Goal: Task Accomplishment & Management: Complete application form

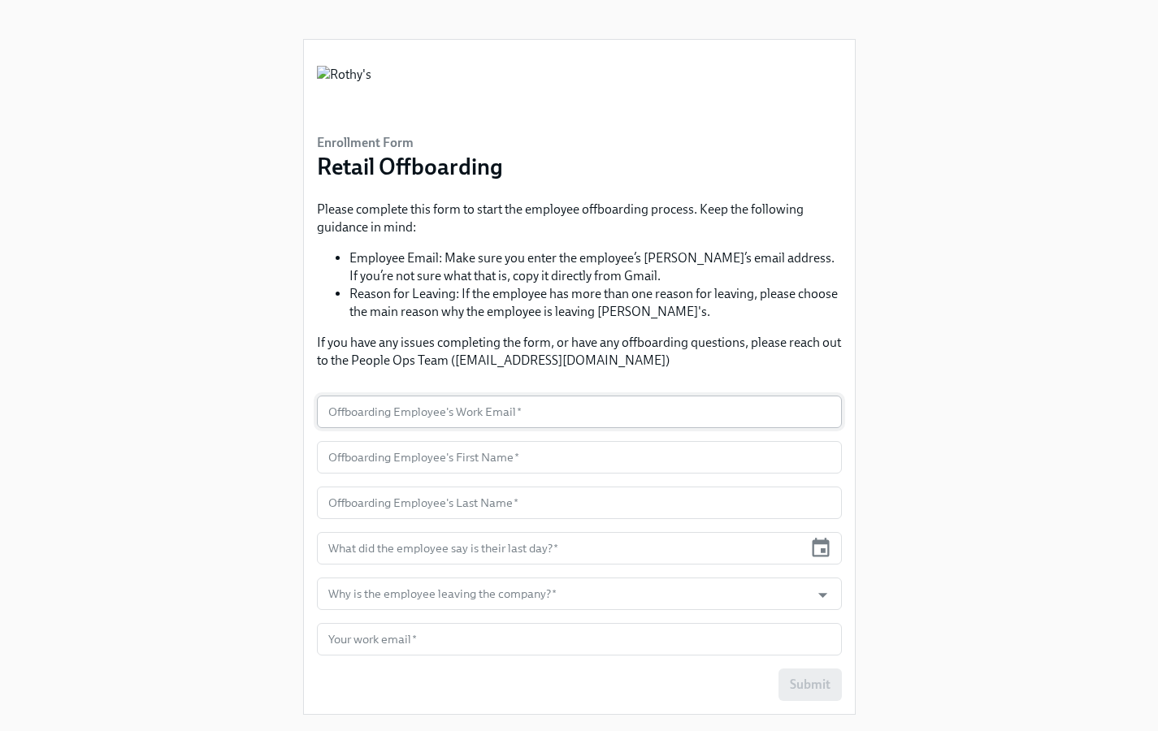
click at [524, 414] on input "text" at bounding box center [579, 412] width 525 height 33
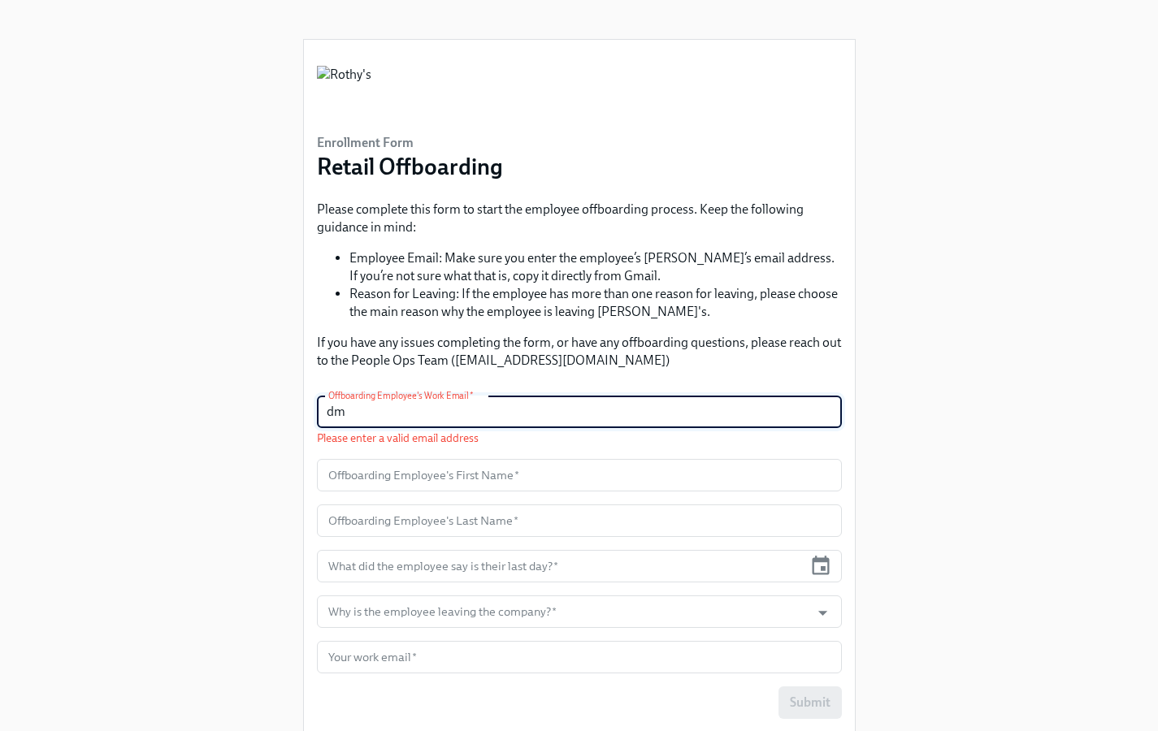
type input "d"
paste input "dmontelongo"
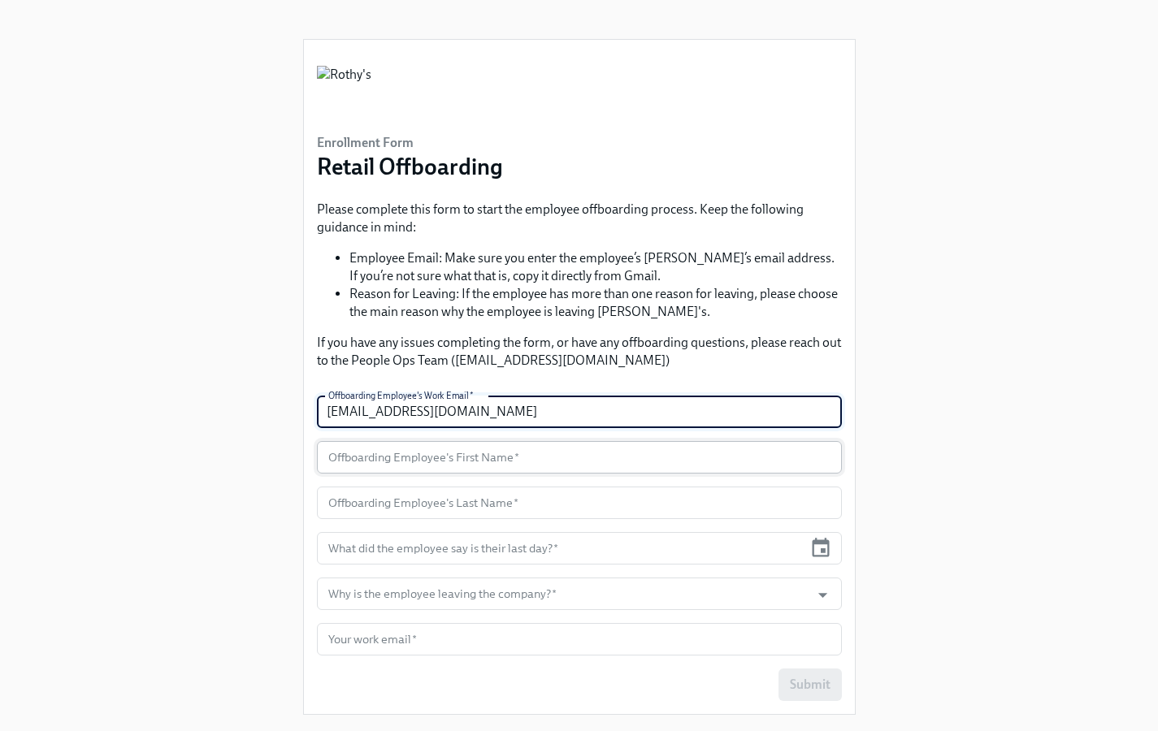
type input "dmontelongo@rothys.com"
click at [460, 463] on input "text" at bounding box center [579, 457] width 525 height 33
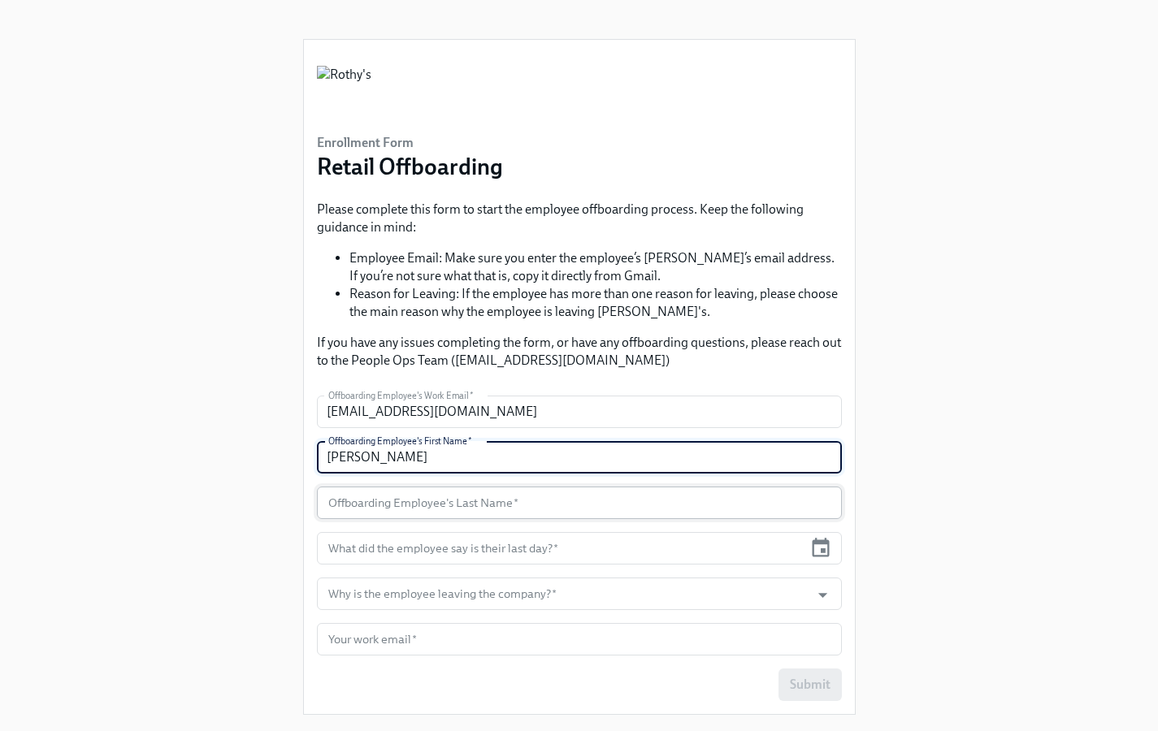
type input "Dominique"
click at [491, 507] on input "text" at bounding box center [579, 503] width 525 height 33
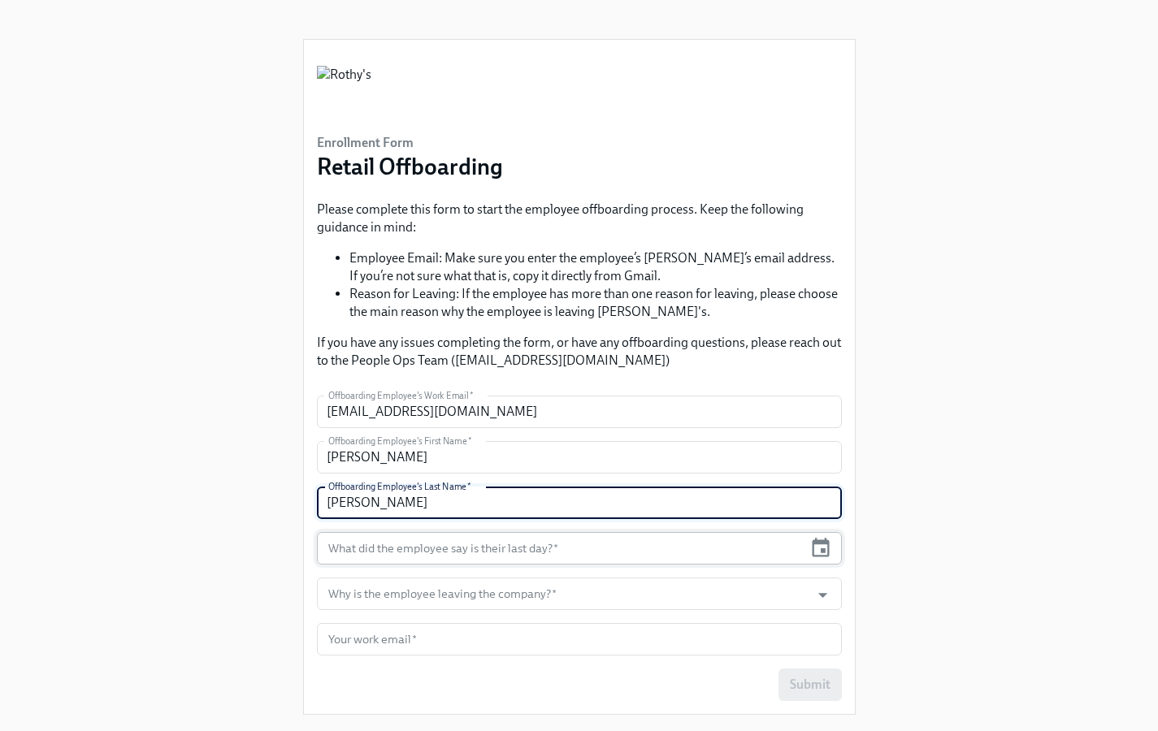
type input "Montelongo"
click at [574, 553] on input "text" at bounding box center [560, 548] width 487 height 33
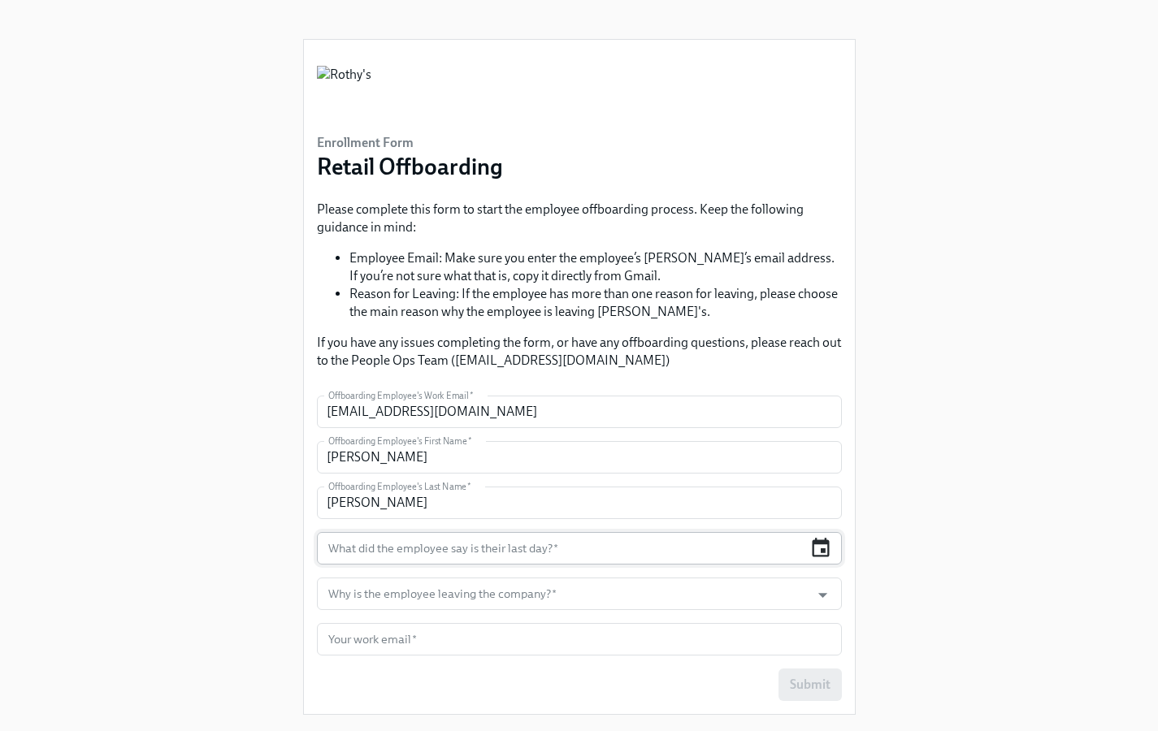
click at [824, 552] on icon "button" at bounding box center [821, 547] width 17 height 19
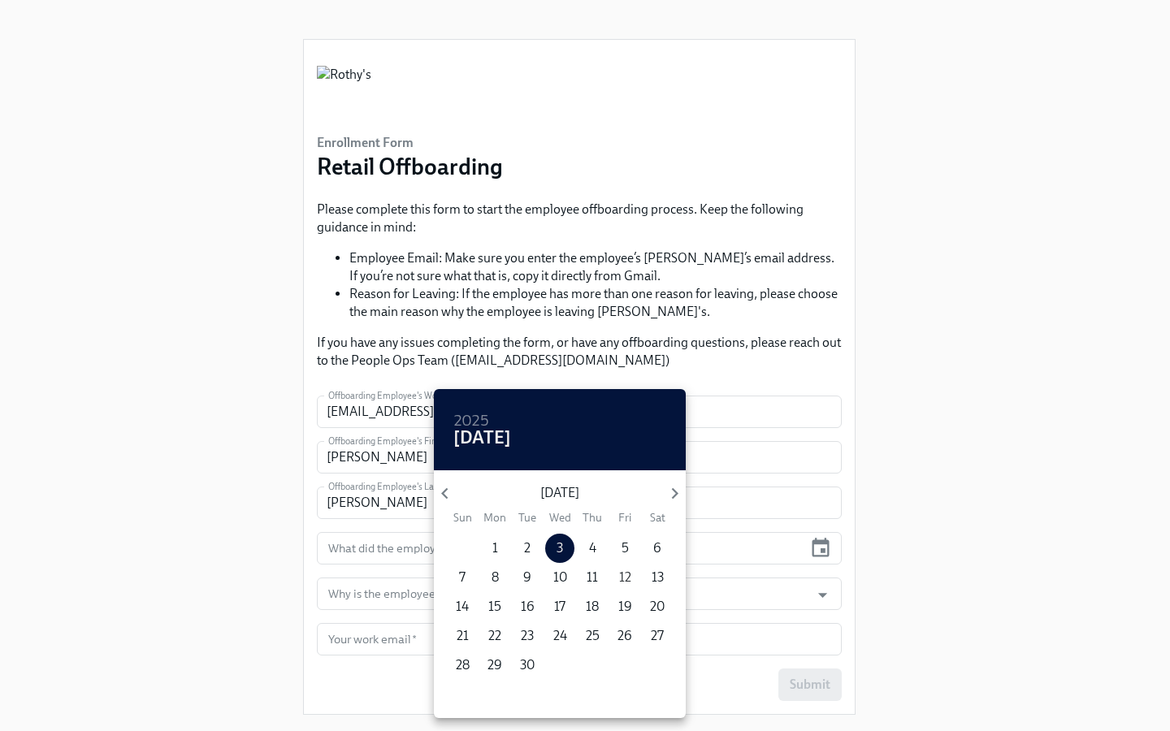
click at [626, 582] on p "12" at bounding box center [625, 578] width 12 height 18
type input "[DATE]"
click at [391, 590] on div at bounding box center [585, 365] width 1170 height 731
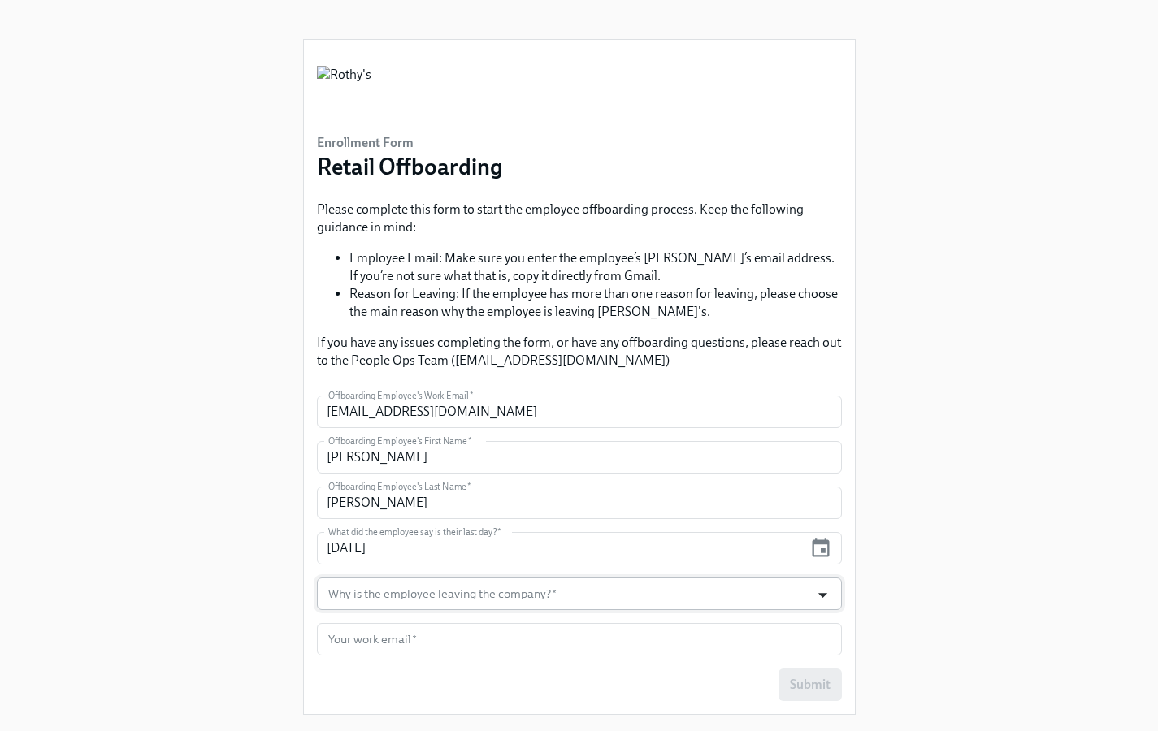
click at [826, 598] on icon "Open" at bounding box center [823, 595] width 22 height 22
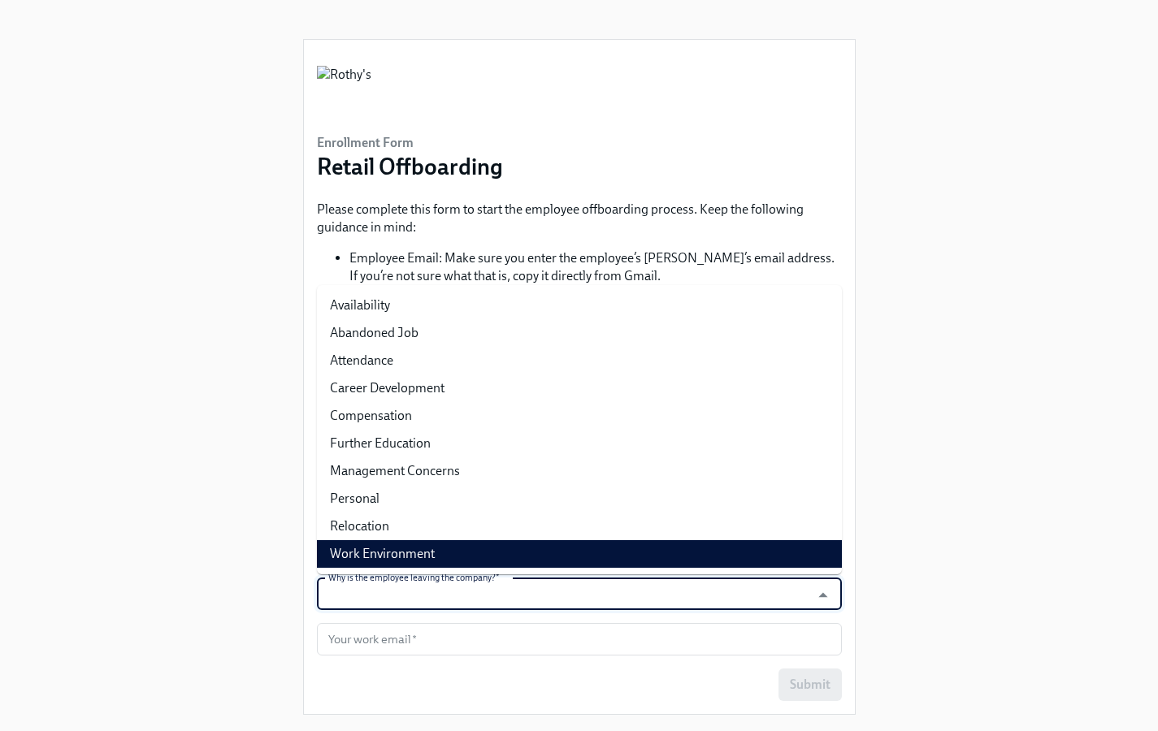
scroll to position [3, 0]
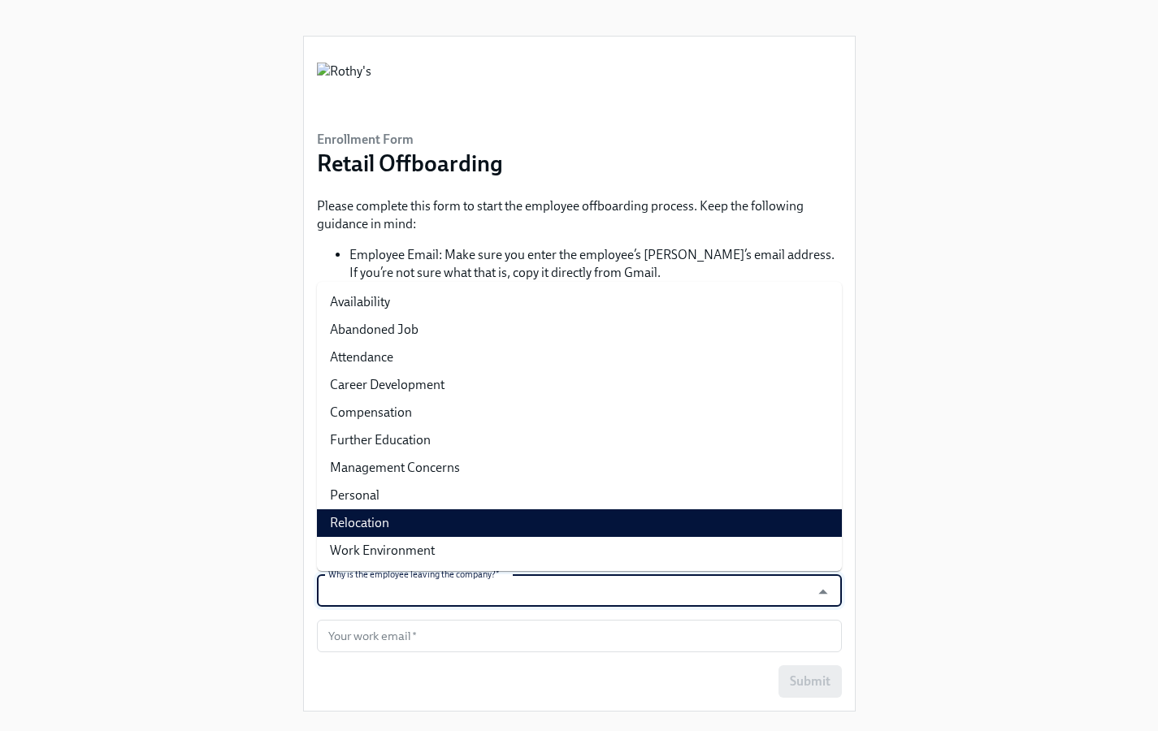
click at [427, 519] on li "Relocation" at bounding box center [579, 523] width 525 height 28
type input "Relocation"
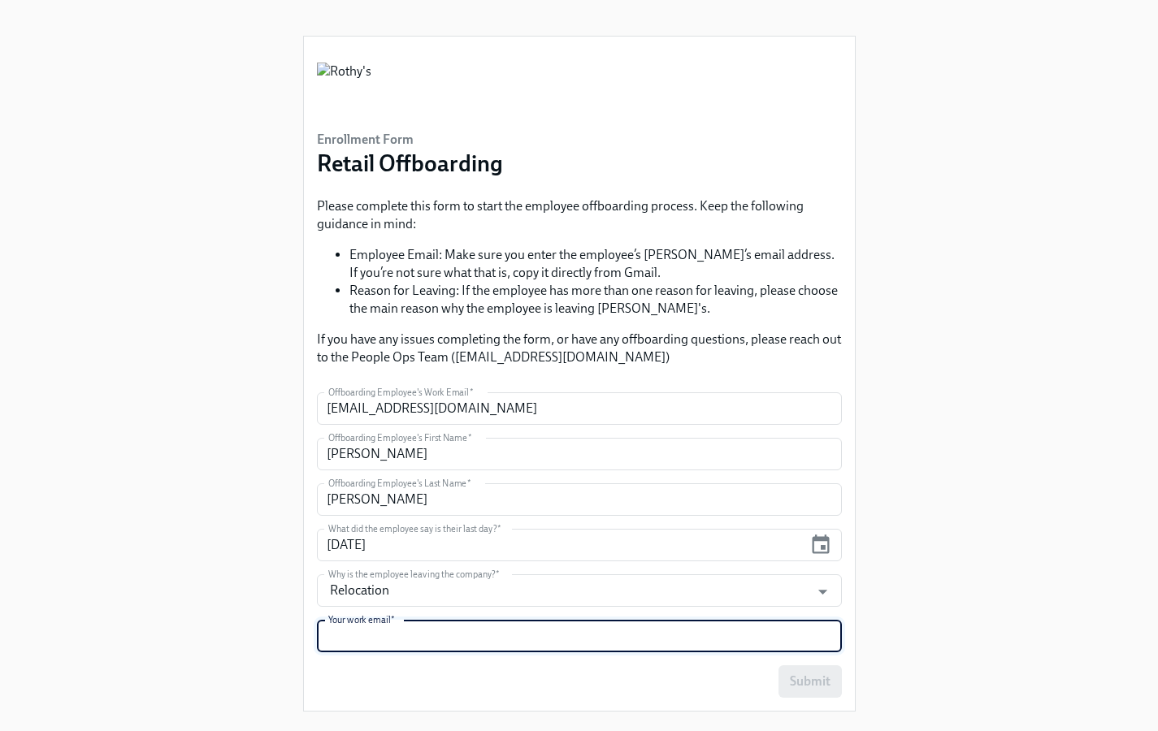
click at [548, 632] on input "text" at bounding box center [579, 636] width 525 height 33
type input "vcastle@rothys.com"
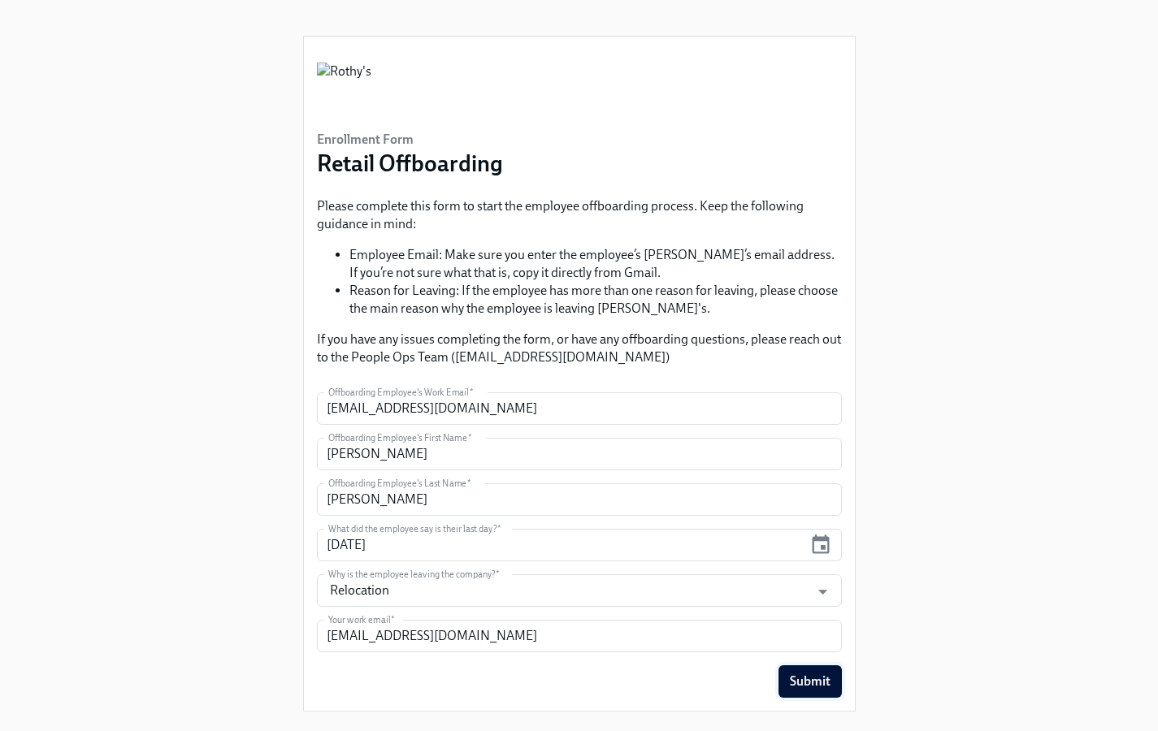
click at [815, 684] on span "Submit" at bounding box center [810, 682] width 41 height 16
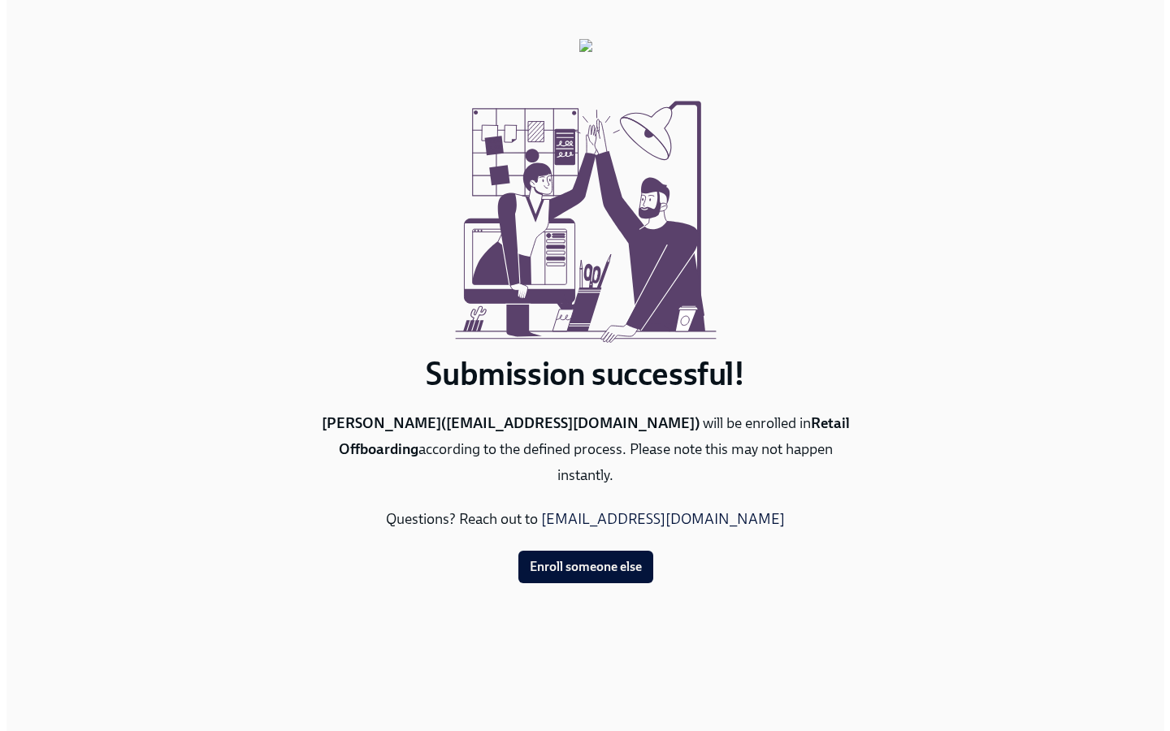
scroll to position [0, 0]
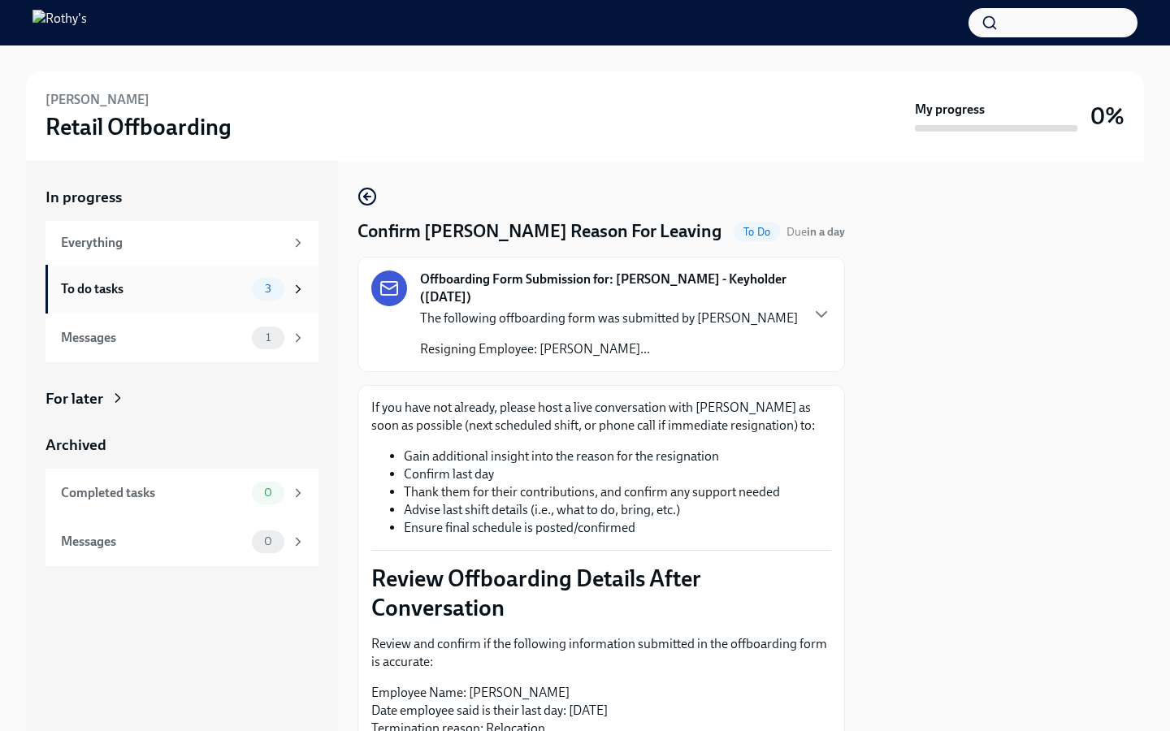
click at [295, 288] on icon at bounding box center [298, 289] width 15 height 15
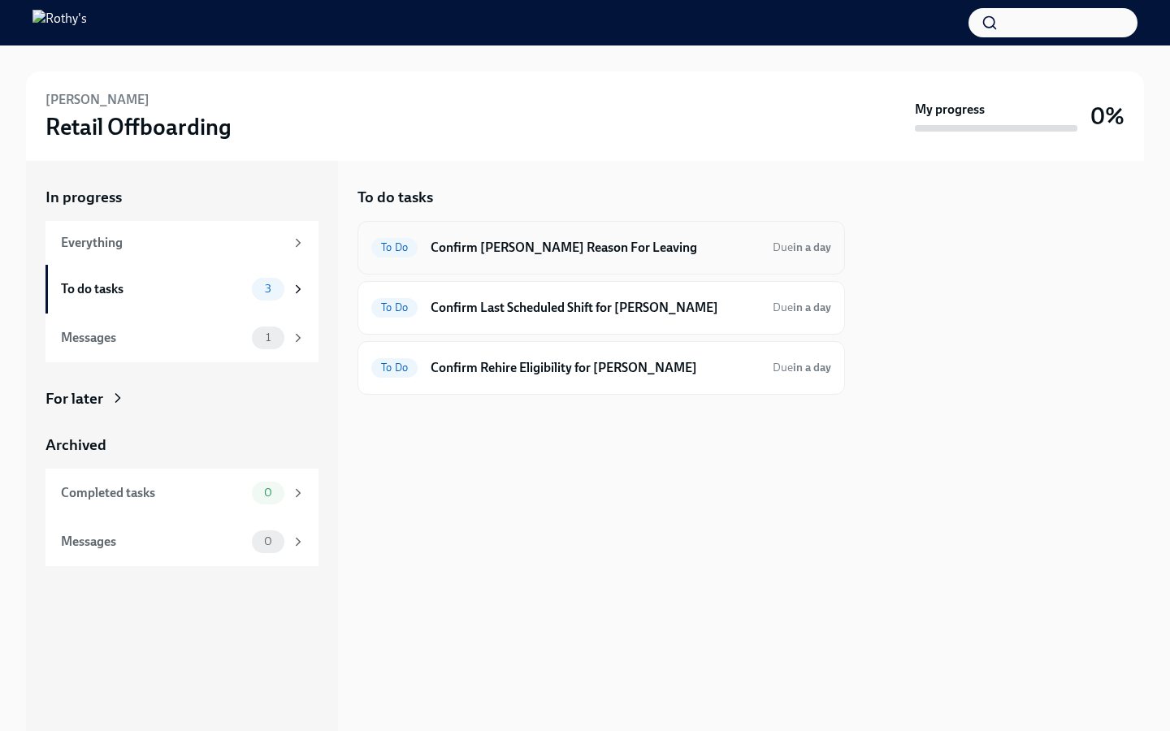
click at [607, 247] on h6 "Confirm [PERSON_NAME] Reason For Leaving" at bounding box center [595, 248] width 329 height 18
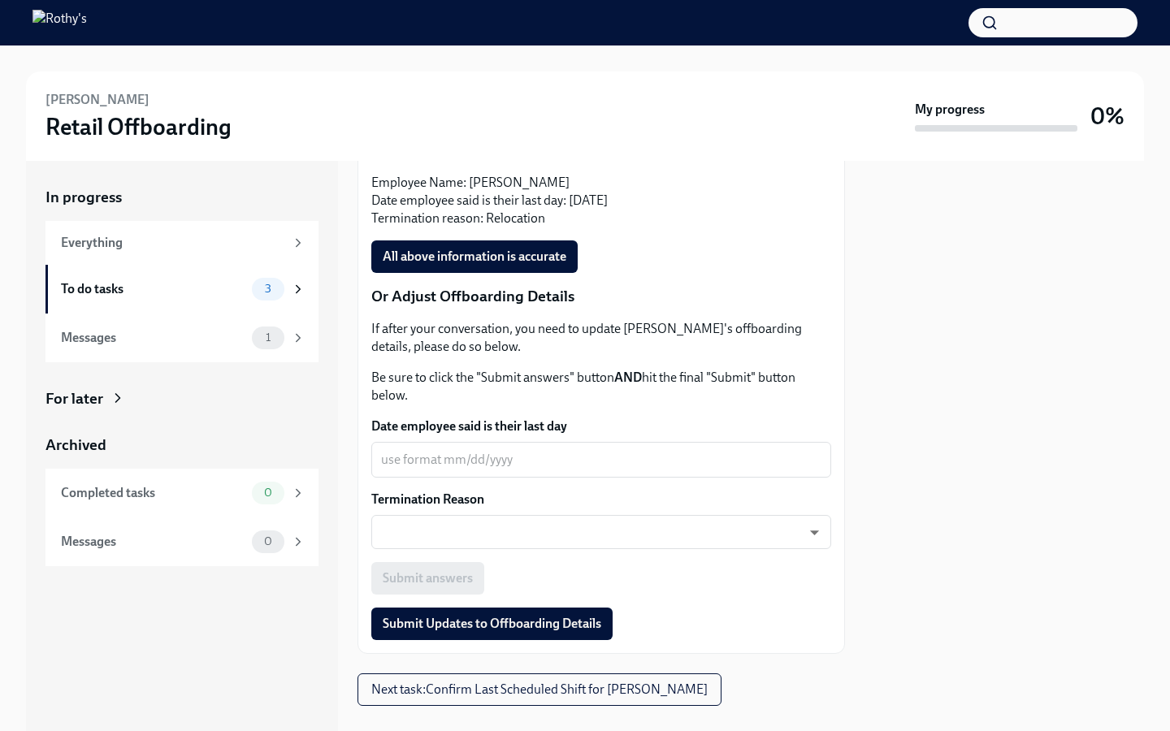
scroll to position [579, 0]
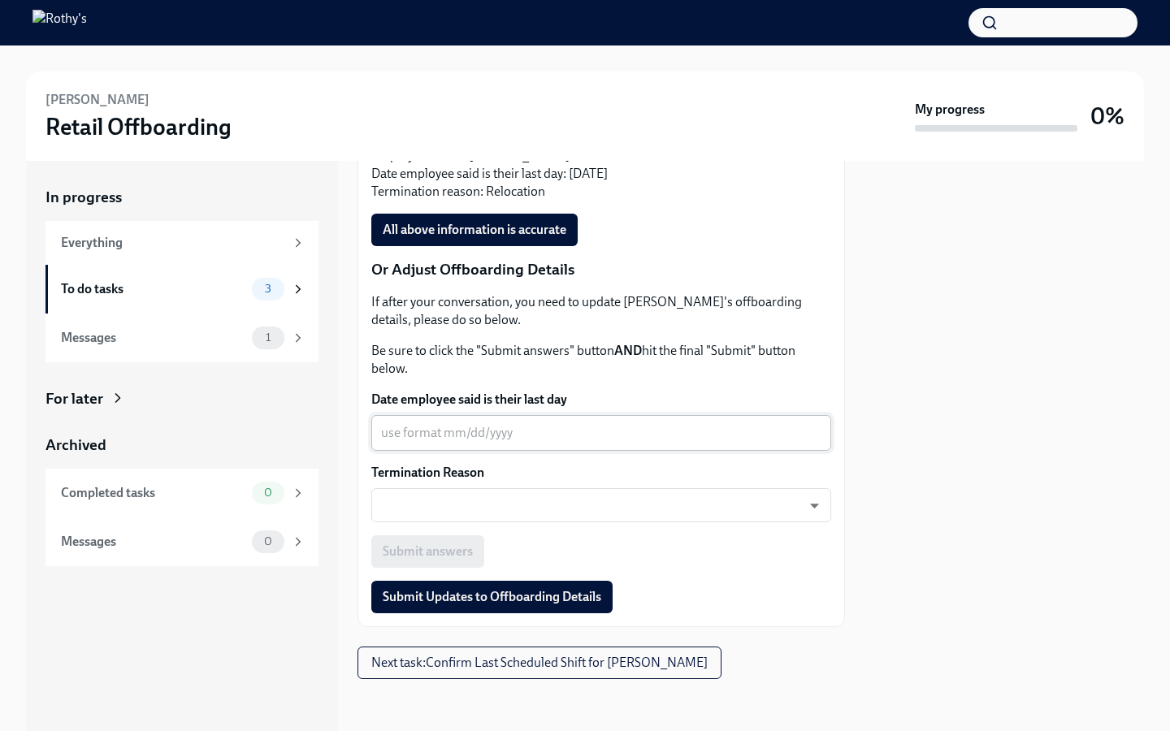
click at [547, 430] on textarea "Date employee said is their last day" at bounding box center [601, 433] width 440 height 20
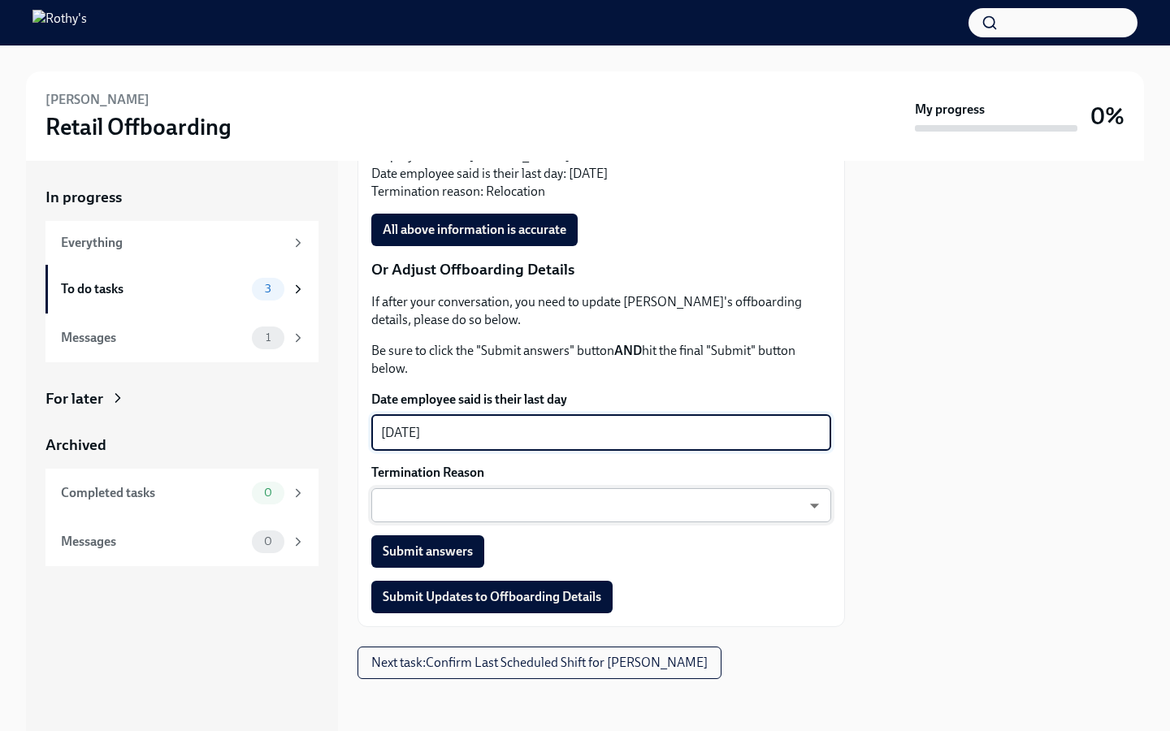
type textarea "[DATE]"
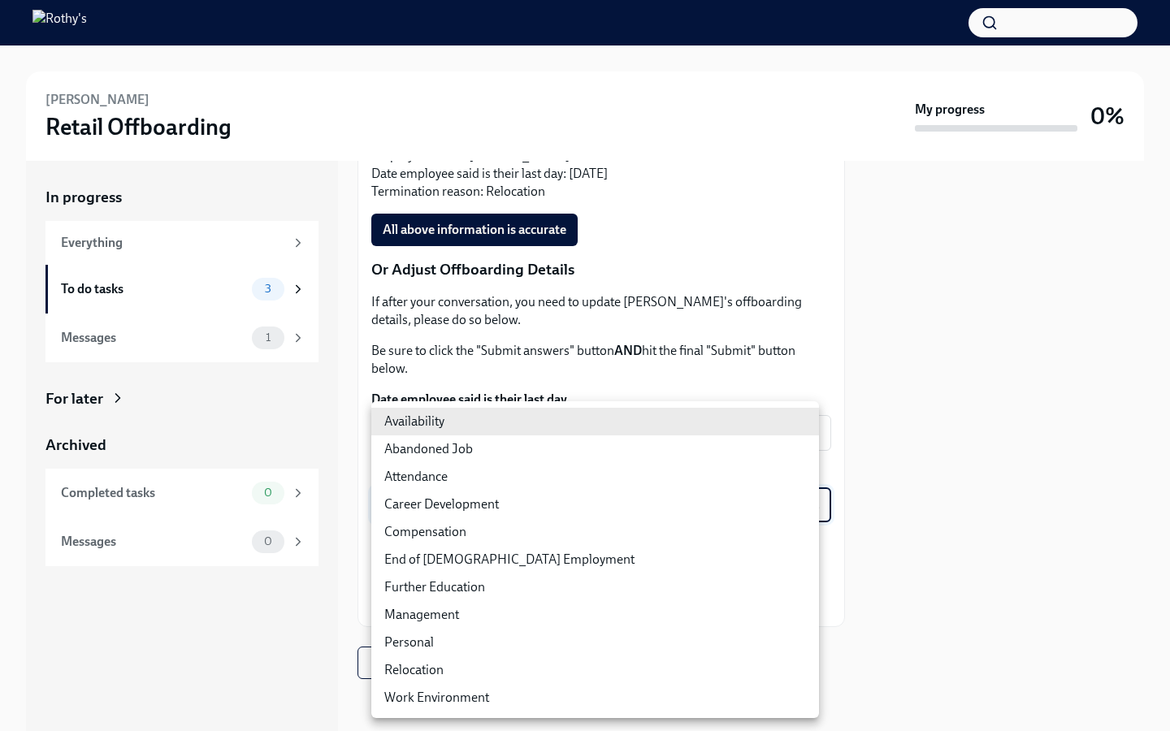
click at [589, 508] on body "[PERSON_NAME] Retail Offboarding My progress 0% In progress Everything To do ta…" at bounding box center [585, 365] width 1170 height 731
click at [453, 674] on li "Relocation" at bounding box center [595, 671] width 448 height 28
type input "NxOal4M_Z"
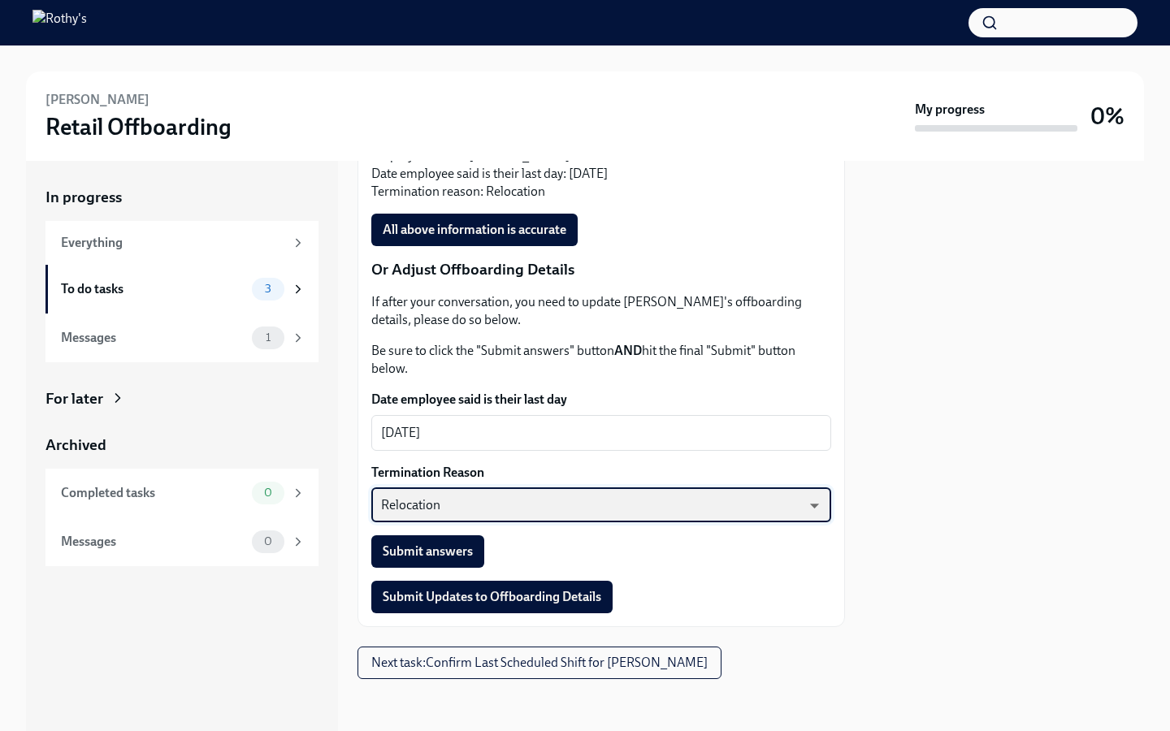
scroll to position [555, 0]
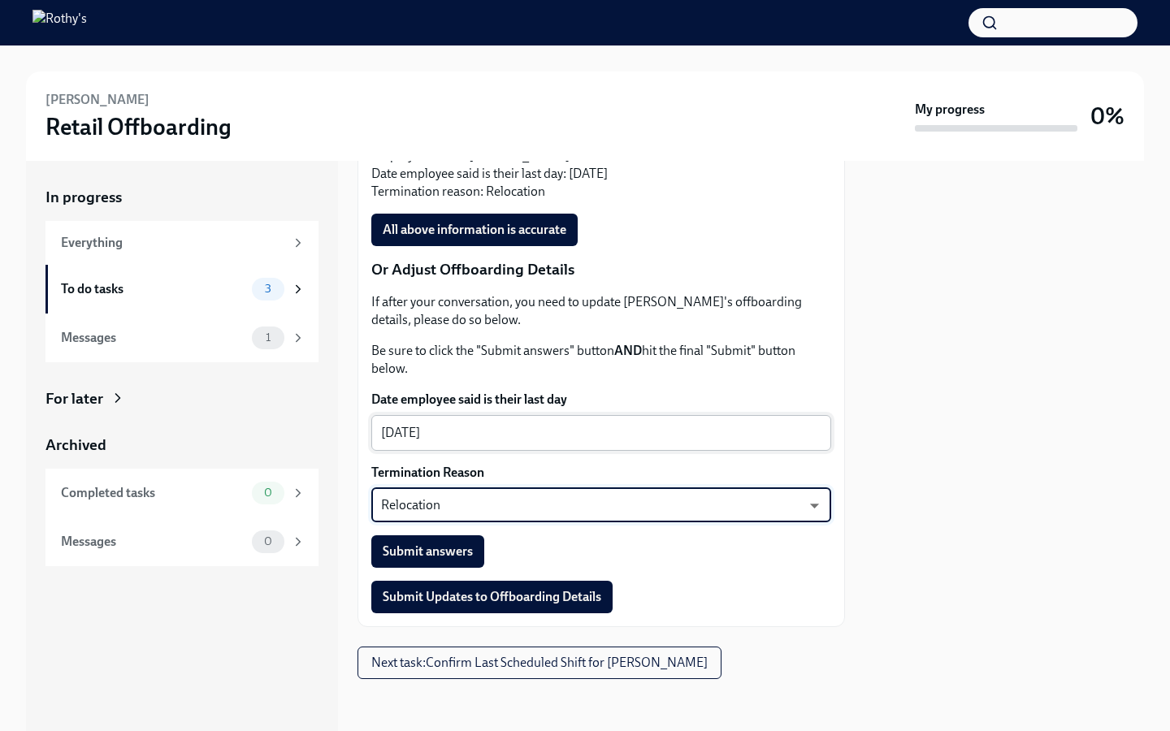
click at [502, 443] on textarea "[DATE]" at bounding box center [601, 433] width 440 height 20
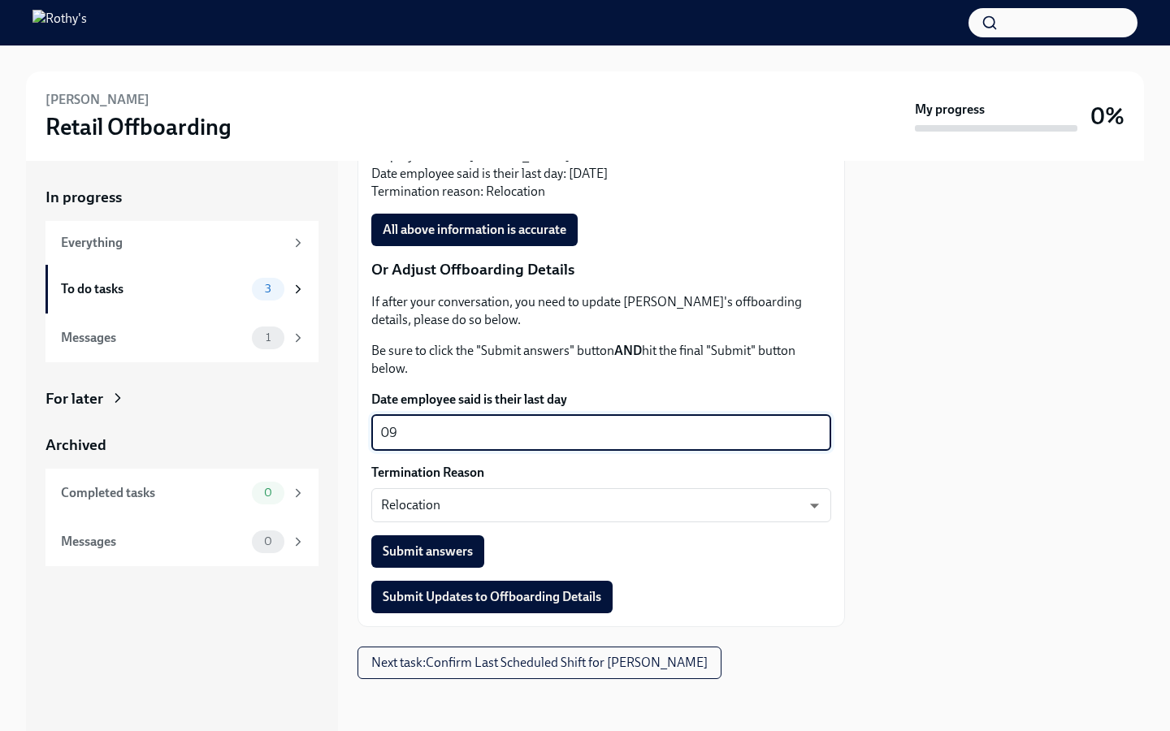
type textarea "0"
click at [796, 534] on body "[PERSON_NAME] Retail Offboarding My progress 0% In progress Everything To do ta…" at bounding box center [585, 365] width 1170 height 731
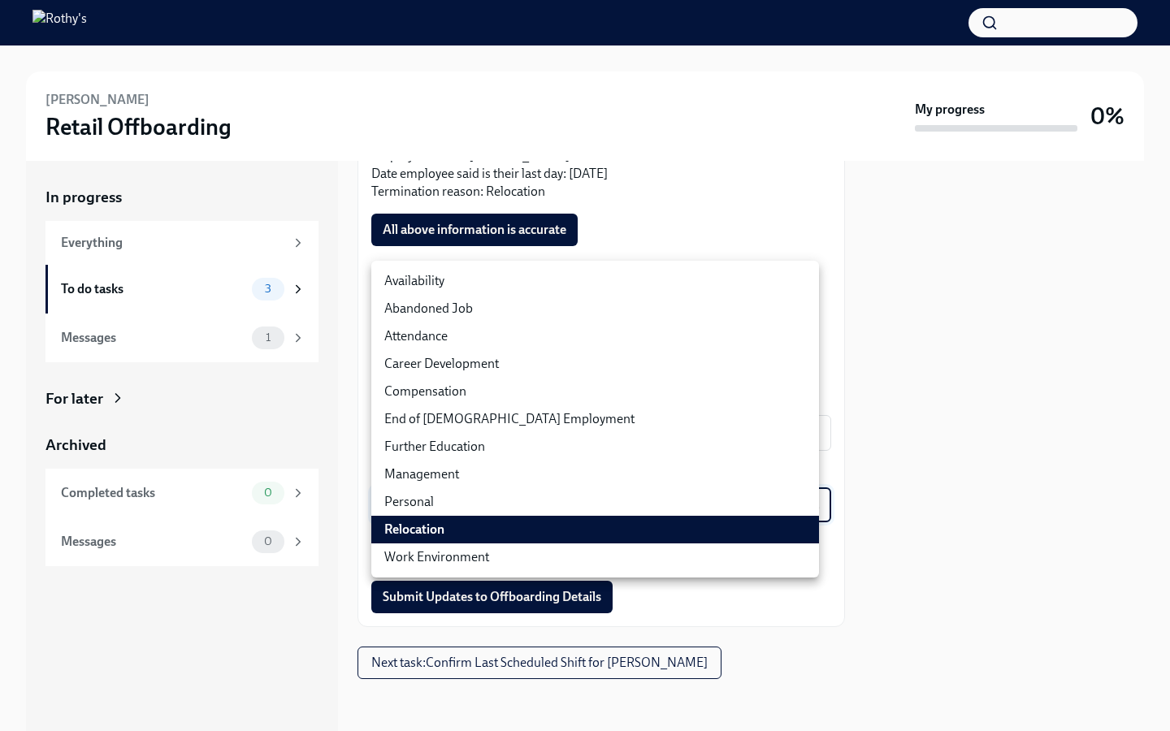
click at [744, 607] on div at bounding box center [585, 365] width 1170 height 731
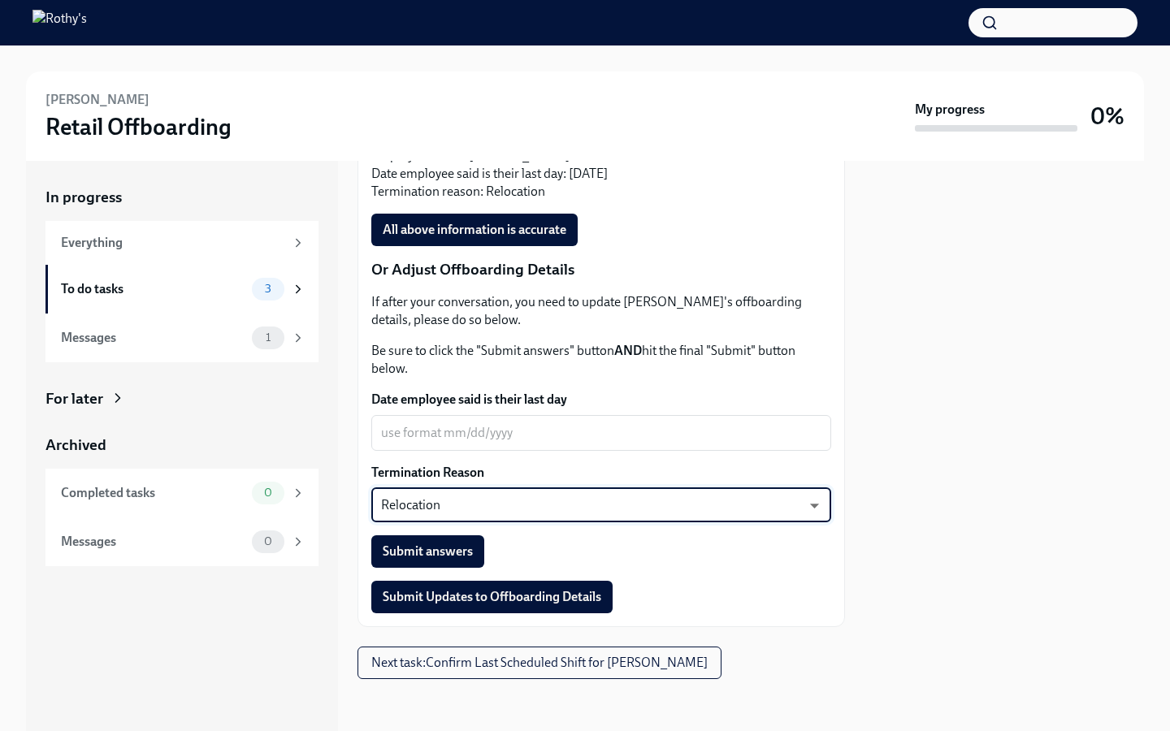
click at [613, 529] on body "[PERSON_NAME] Retail Offboarding My progress 0% In progress Everything To do ta…" at bounding box center [585, 365] width 1170 height 731
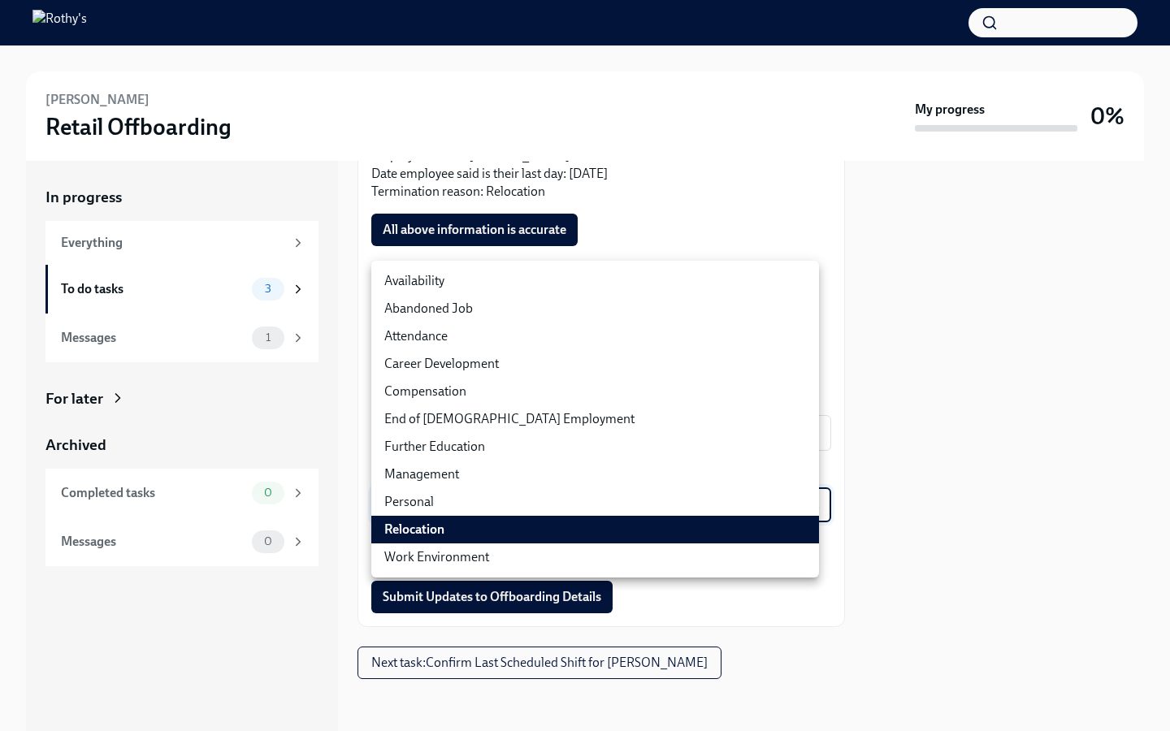
click at [752, 612] on div at bounding box center [585, 365] width 1170 height 731
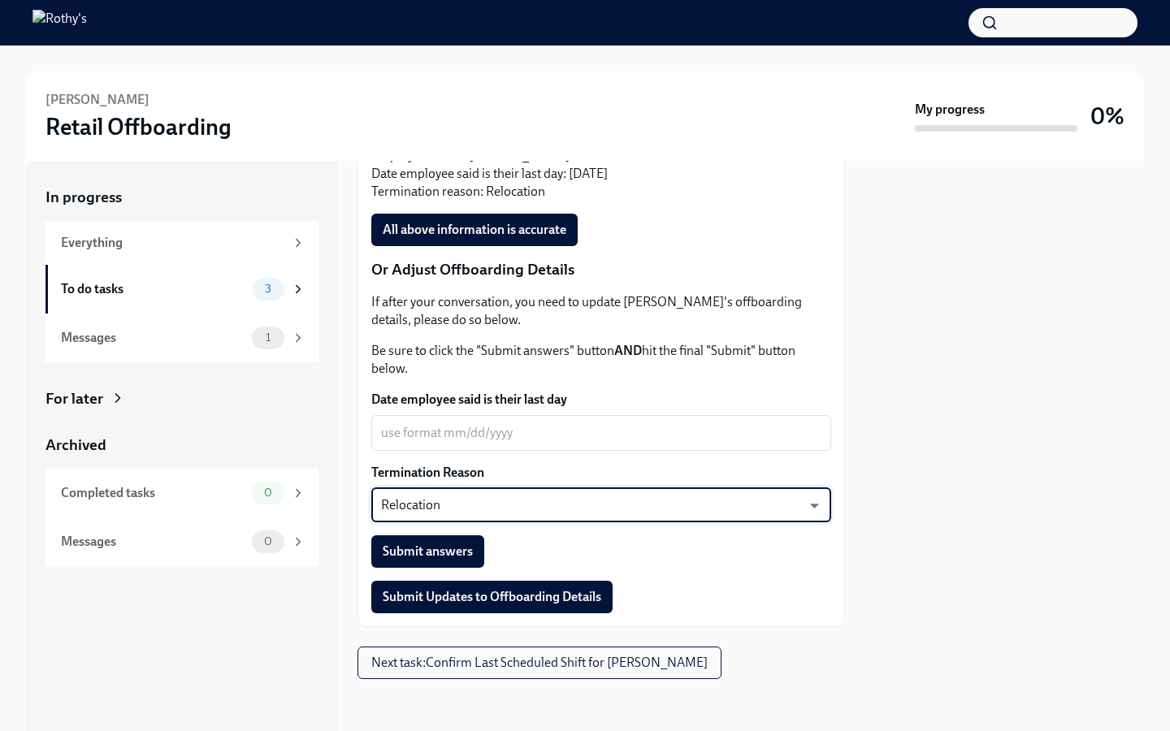
click at [542, 522] on body "[PERSON_NAME] Retail Offboarding My progress 0% In progress Everything To do ta…" at bounding box center [585, 365] width 1170 height 731
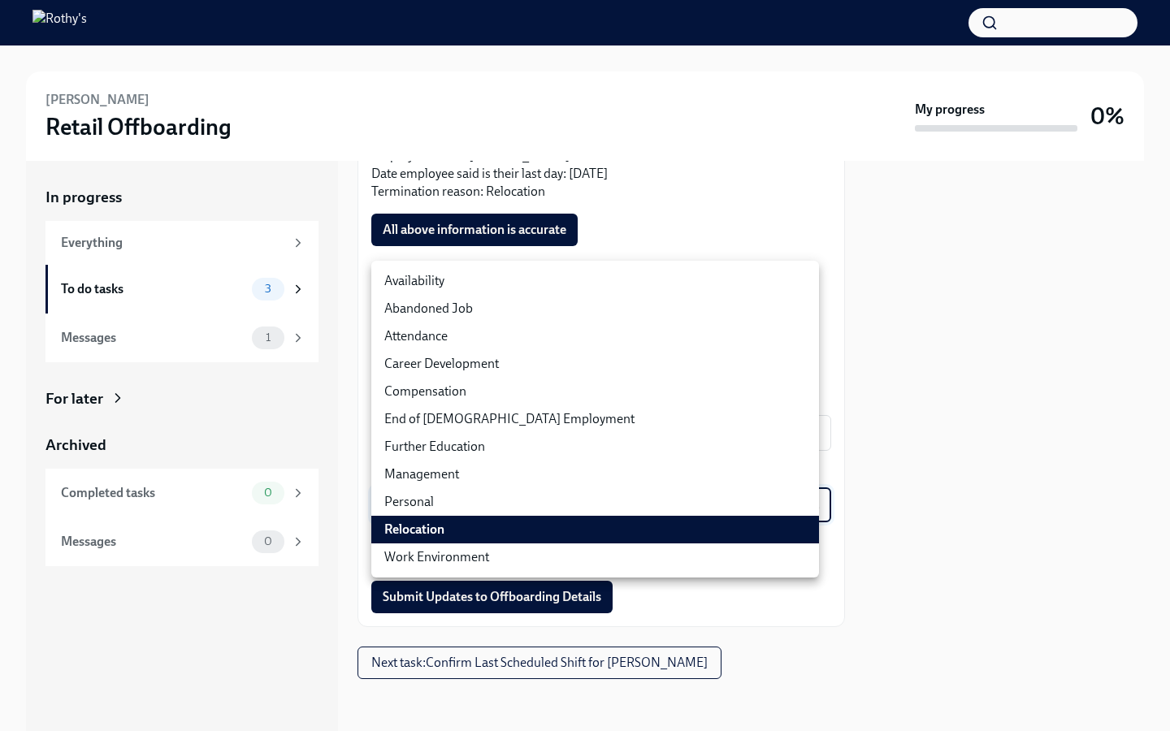
click at [895, 455] on div at bounding box center [585, 365] width 1170 height 731
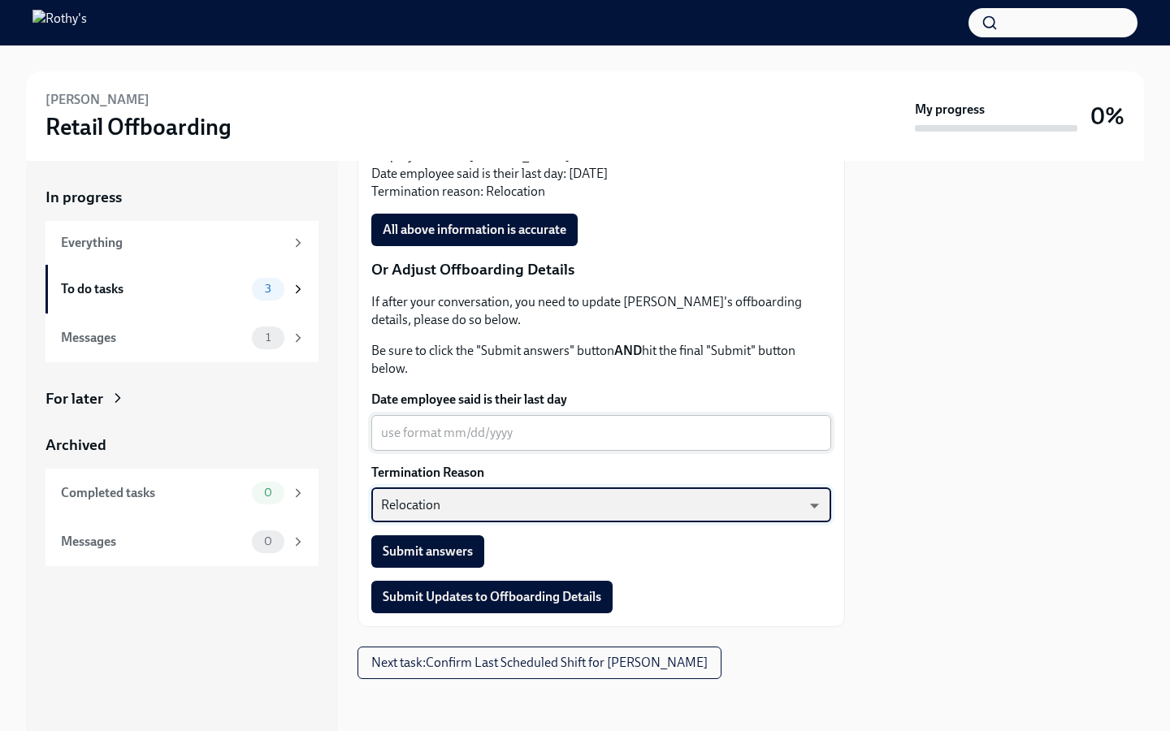
scroll to position [579, 0]
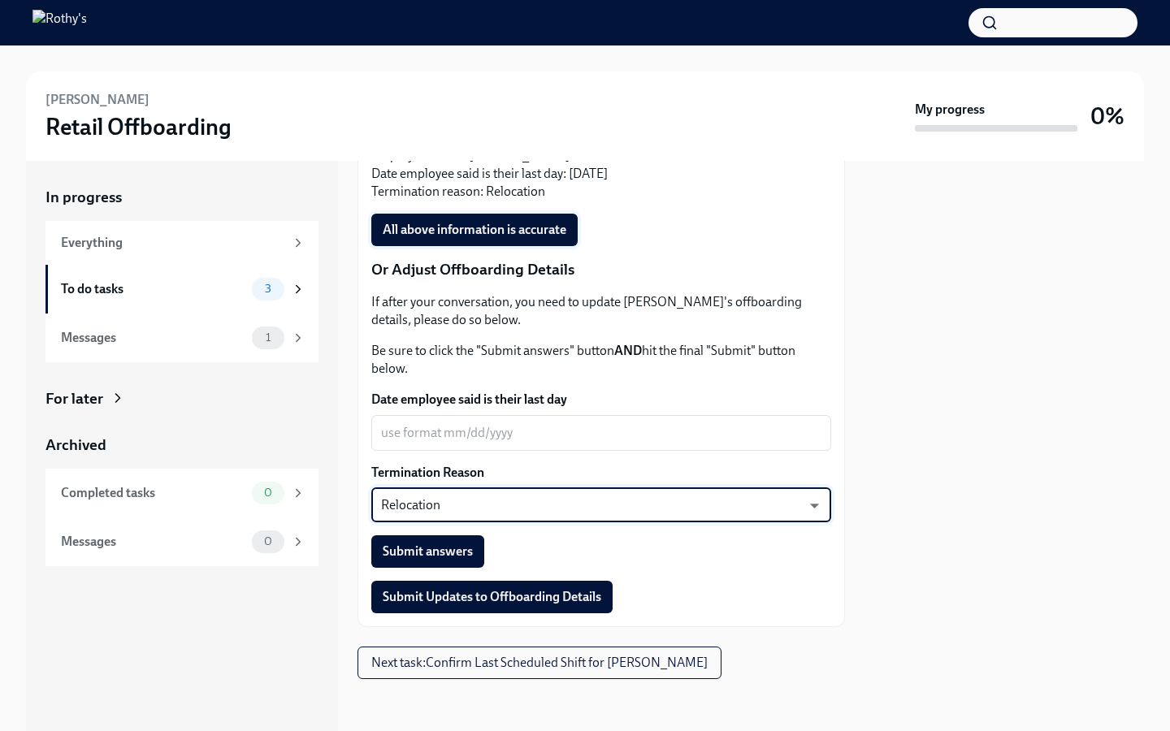
click at [533, 232] on span "All above information is accurate" at bounding box center [475, 230] width 184 height 16
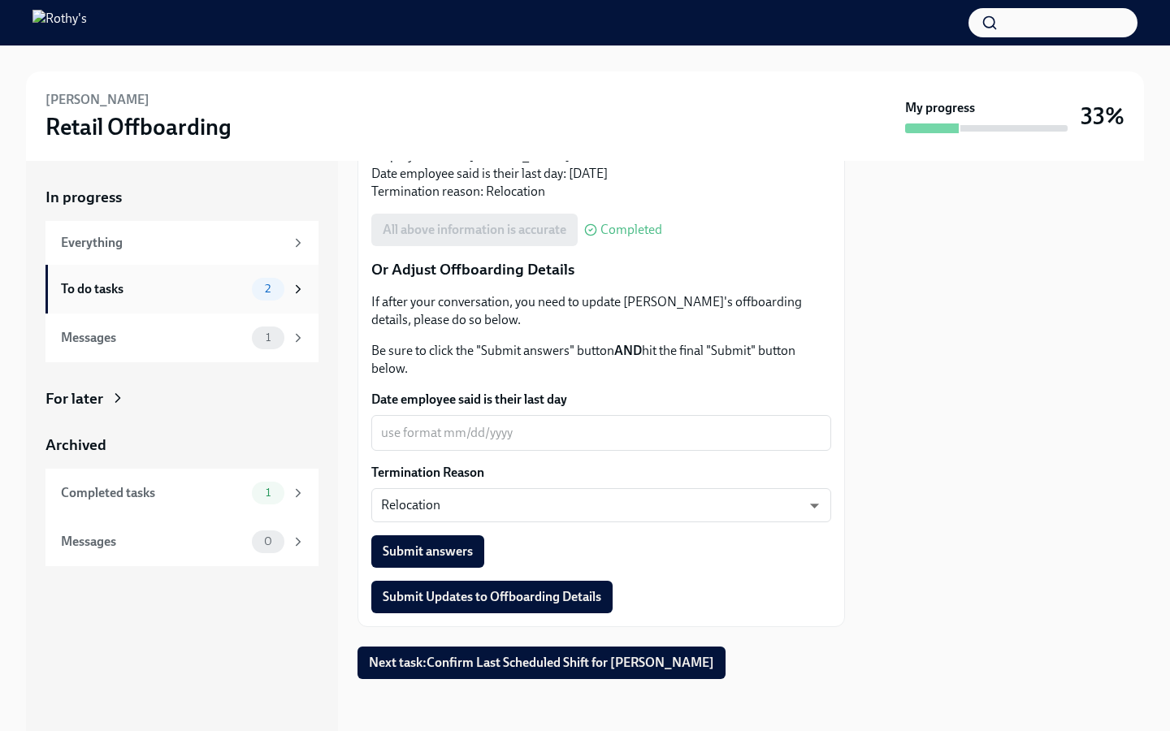
click at [263, 295] on div "2" at bounding box center [268, 289] width 33 height 23
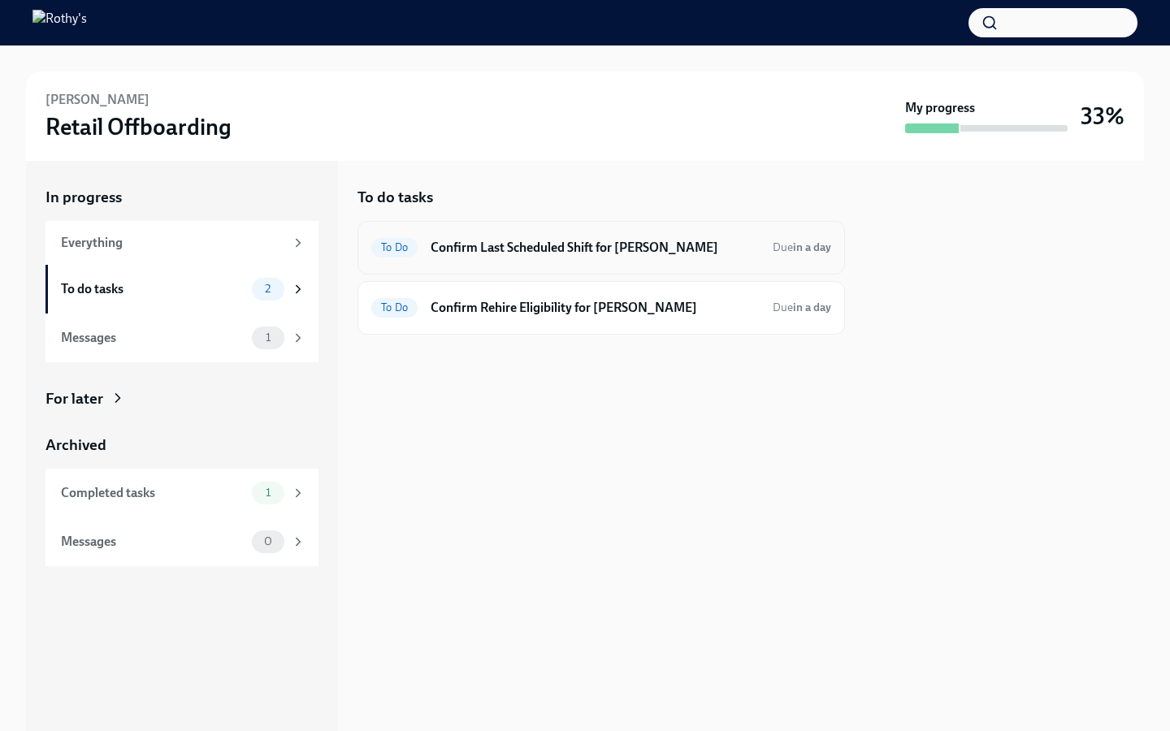
click at [518, 253] on h6 "Confirm Last Scheduled Shift for [PERSON_NAME]" at bounding box center [595, 248] width 329 height 18
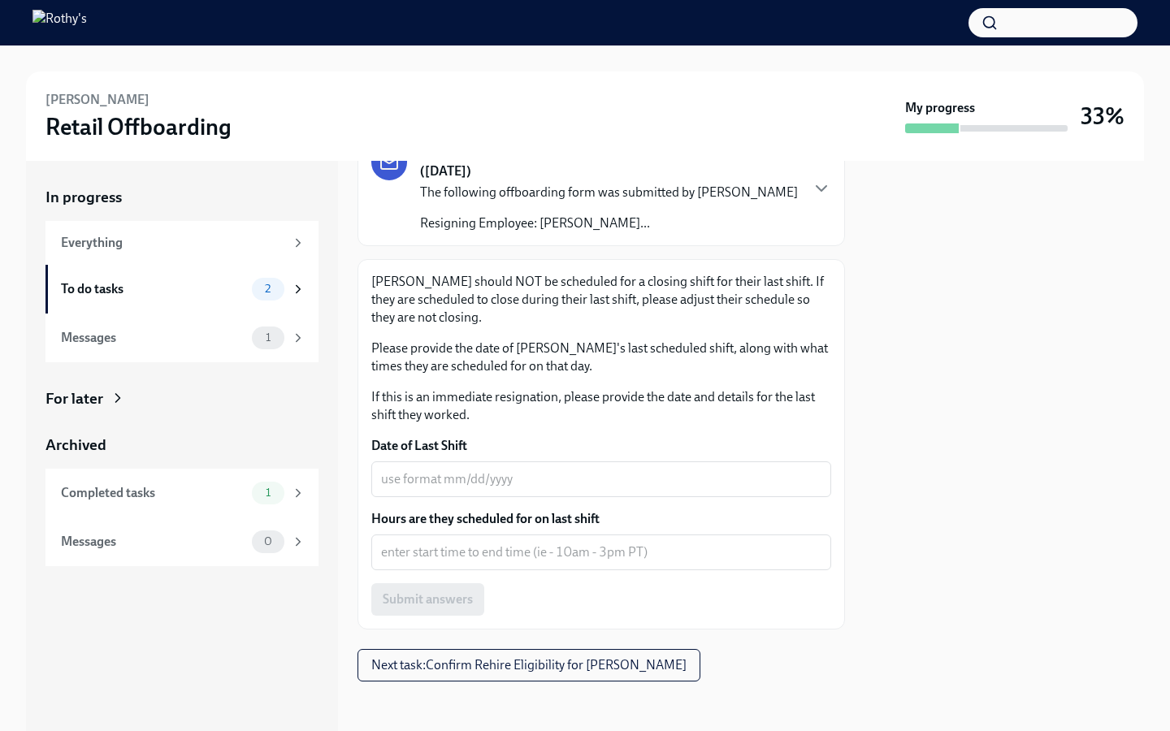
scroll to position [153, 0]
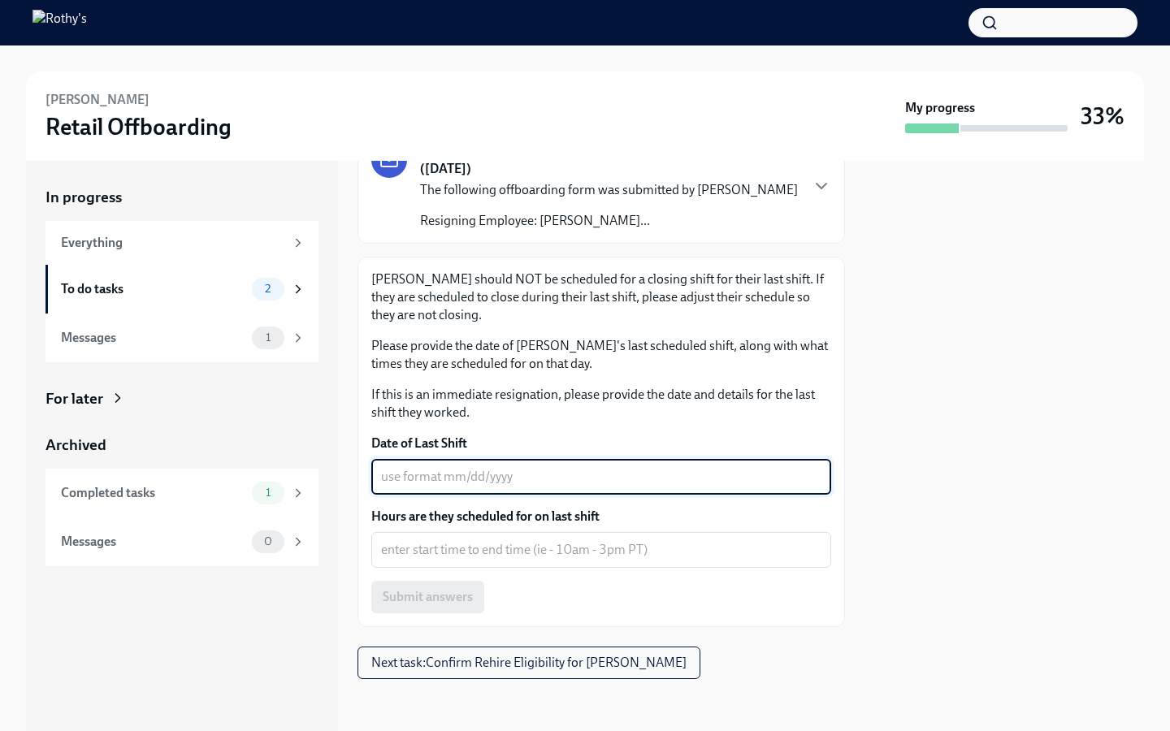
click at [479, 480] on textarea "Date of Last Shift" at bounding box center [601, 477] width 440 height 20
type textarea "[DATE]"
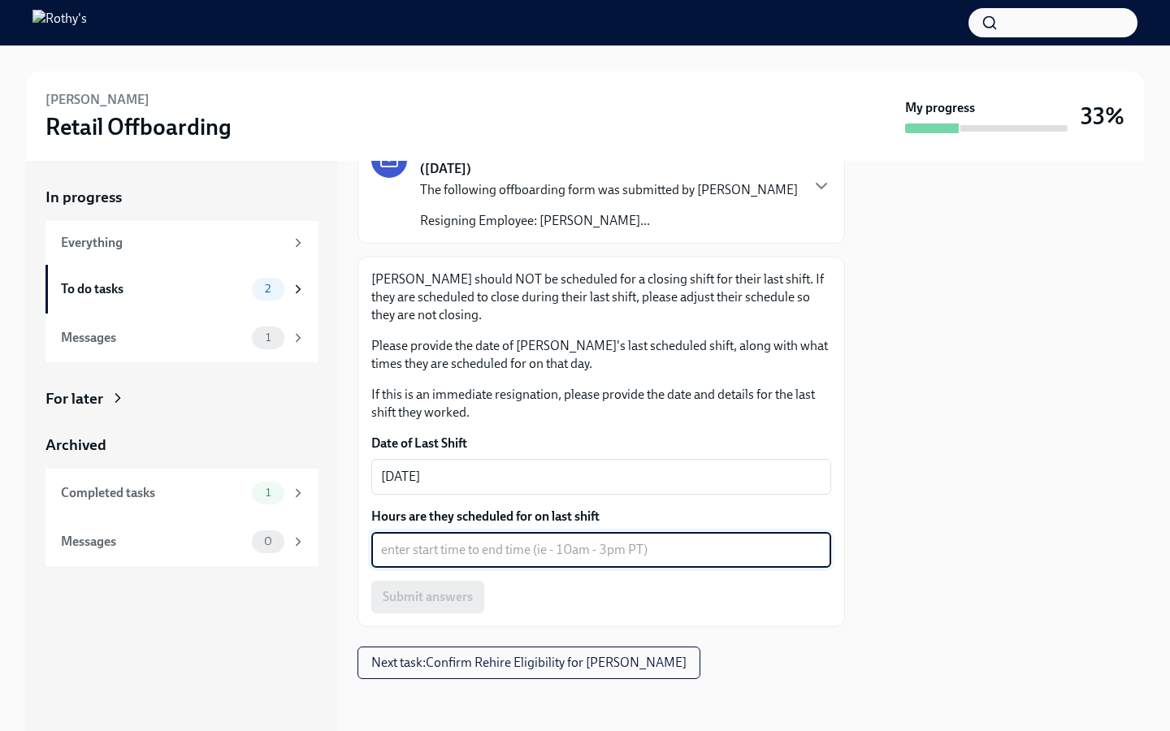
click at [484, 553] on textarea "Hours are they scheduled for on last shift" at bounding box center [601, 550] width 440 height 20
type textarea "4pm-815pm"
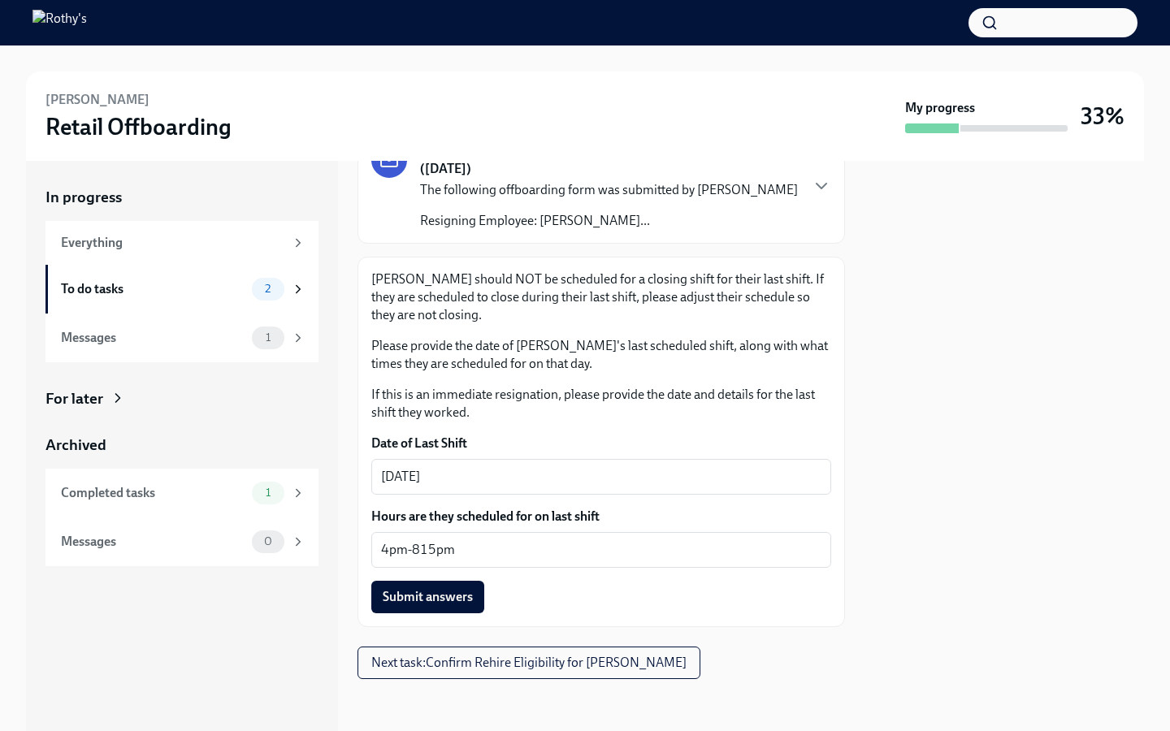
click at [435, 613] on div "[PERSON_NAME] should NOT be scheduled for a closing shift for their last shift.…" at bounding box center [602, 442] width 488 height 371
click at [433, 604] on span "Submit answers" at bounding box center [428, 597] width 90 height 16
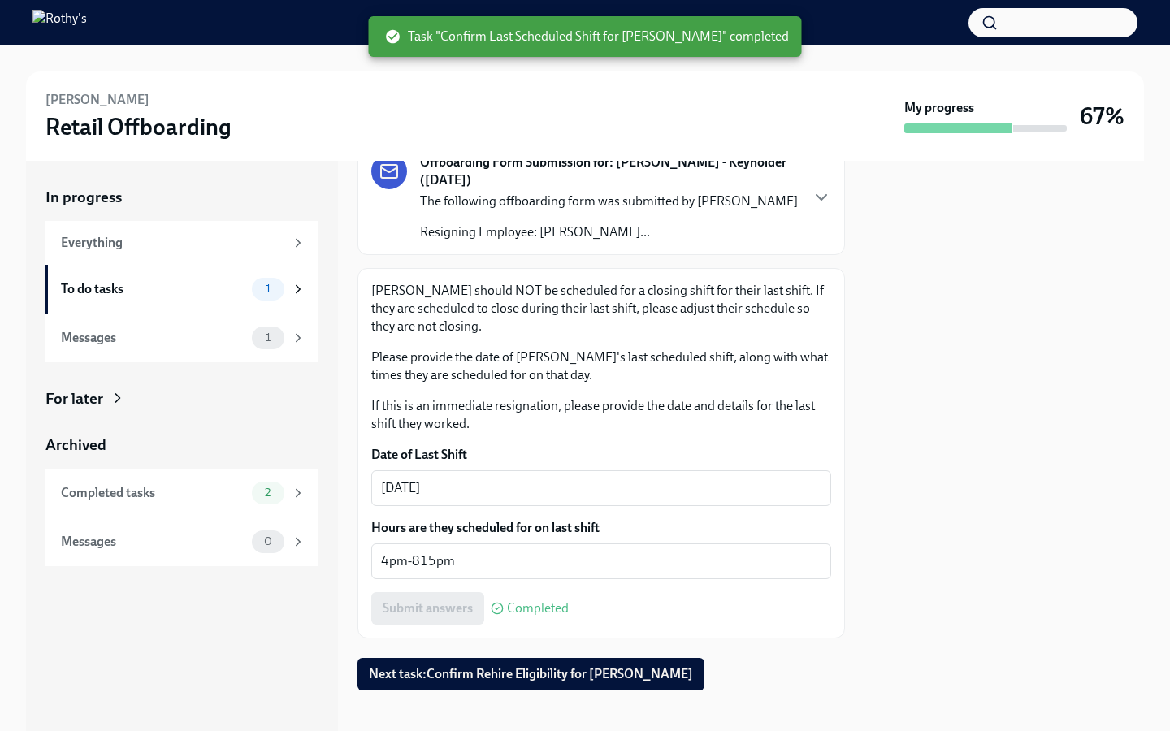
scroll to position [128, 0]
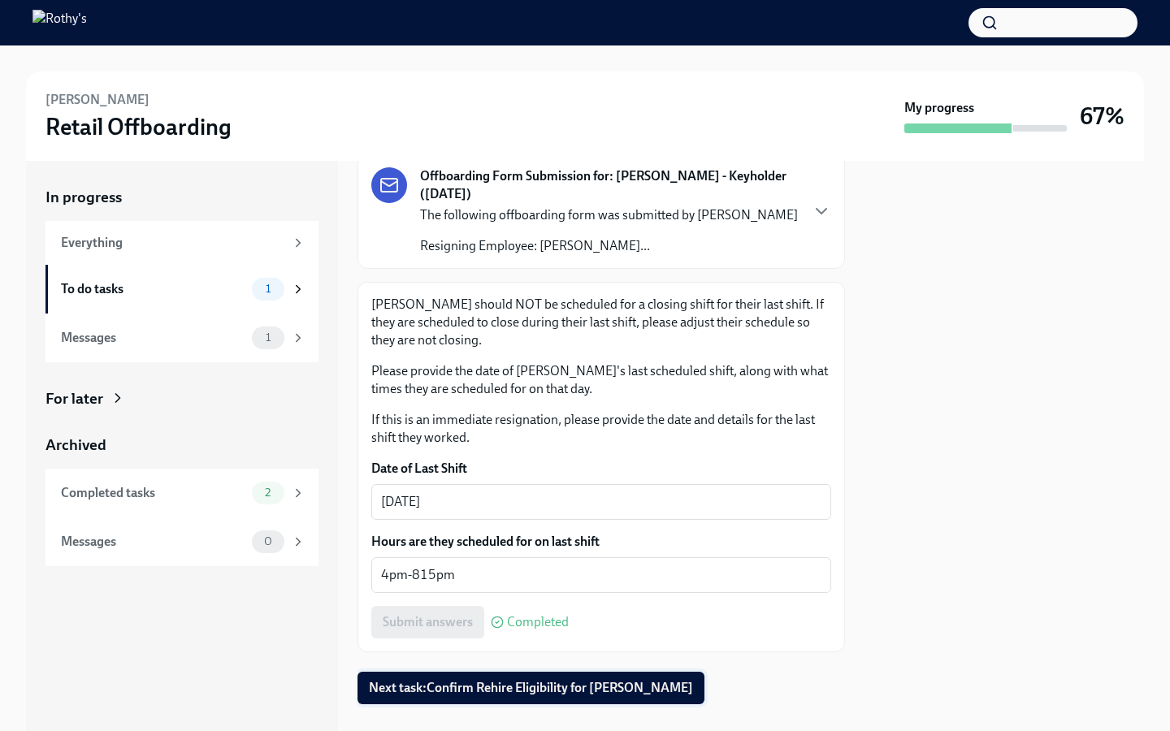
click at [595, 695] on span "Next task : Confirm Rehire Eligibility for [PERSON_NAME]" at bounding box center [531, 688] width 324 height 16
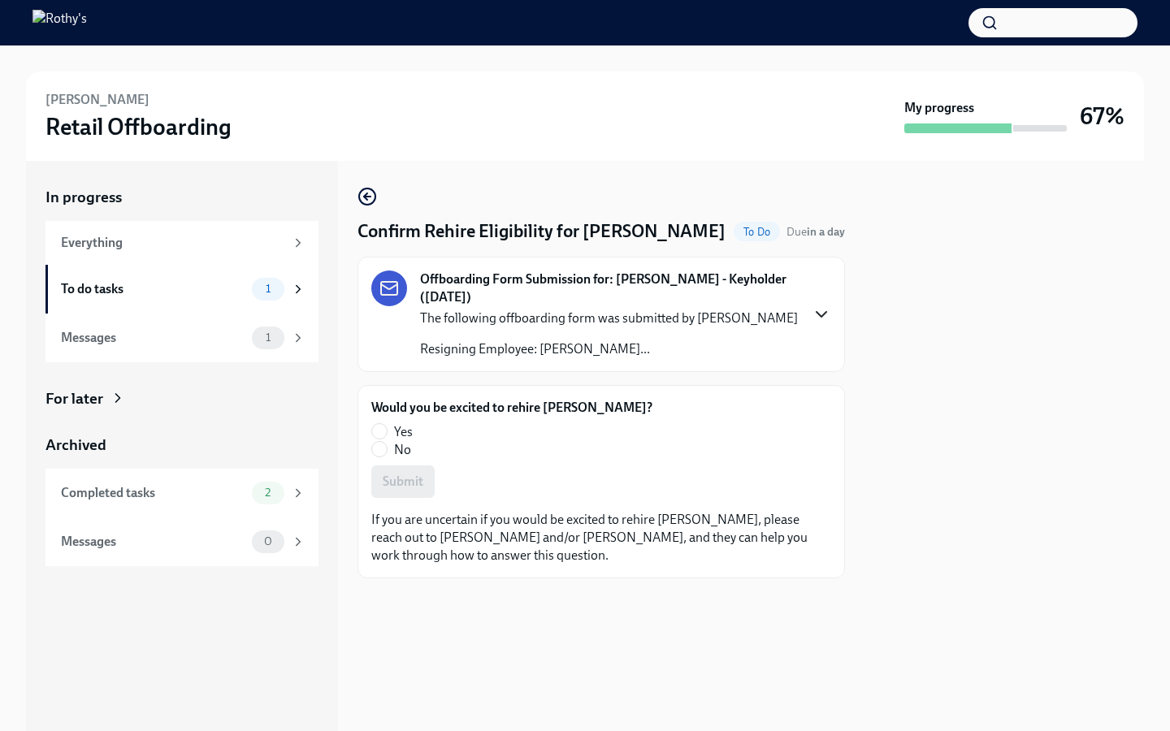
click at [827, 324] on icon "button" at bounding box center [822, 315] width 20 height 20
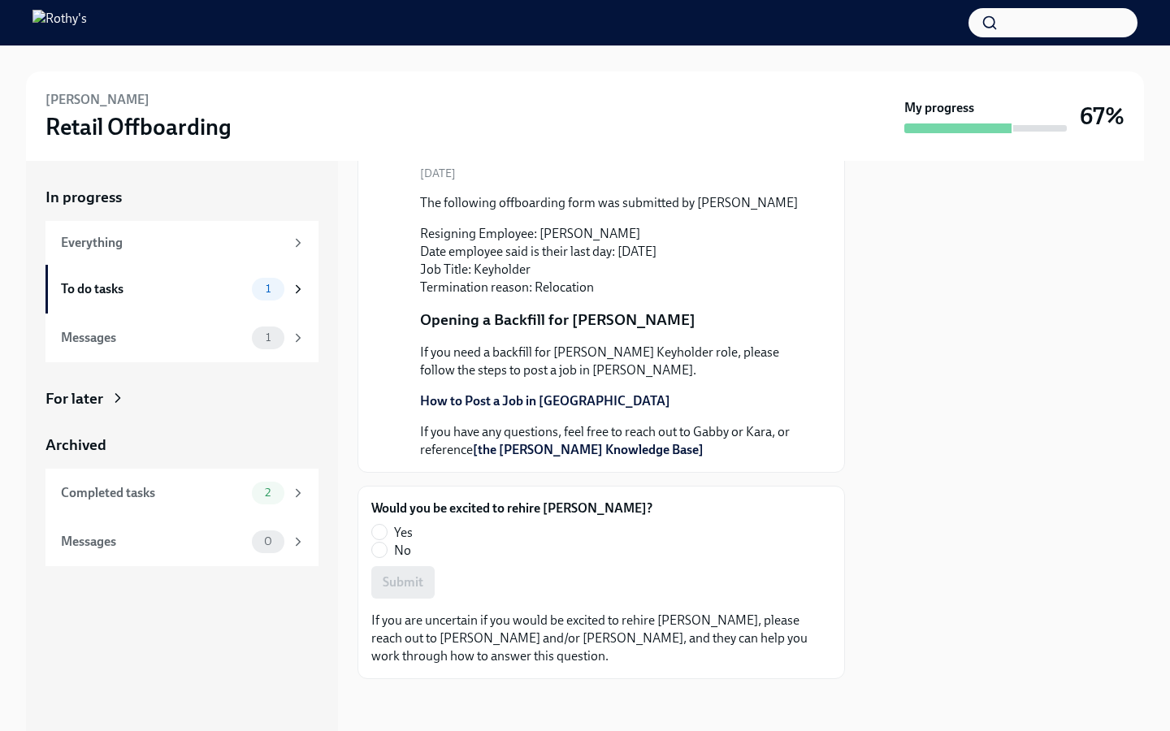
scroll to position [177, 0]
click at [377, 534] on input "Yes" at bounding box center [379, 532] width 15 height 15
radio input "true"
click at [416, 580] on span "Submit" at bounding box center [403, 582] width 41 height 16
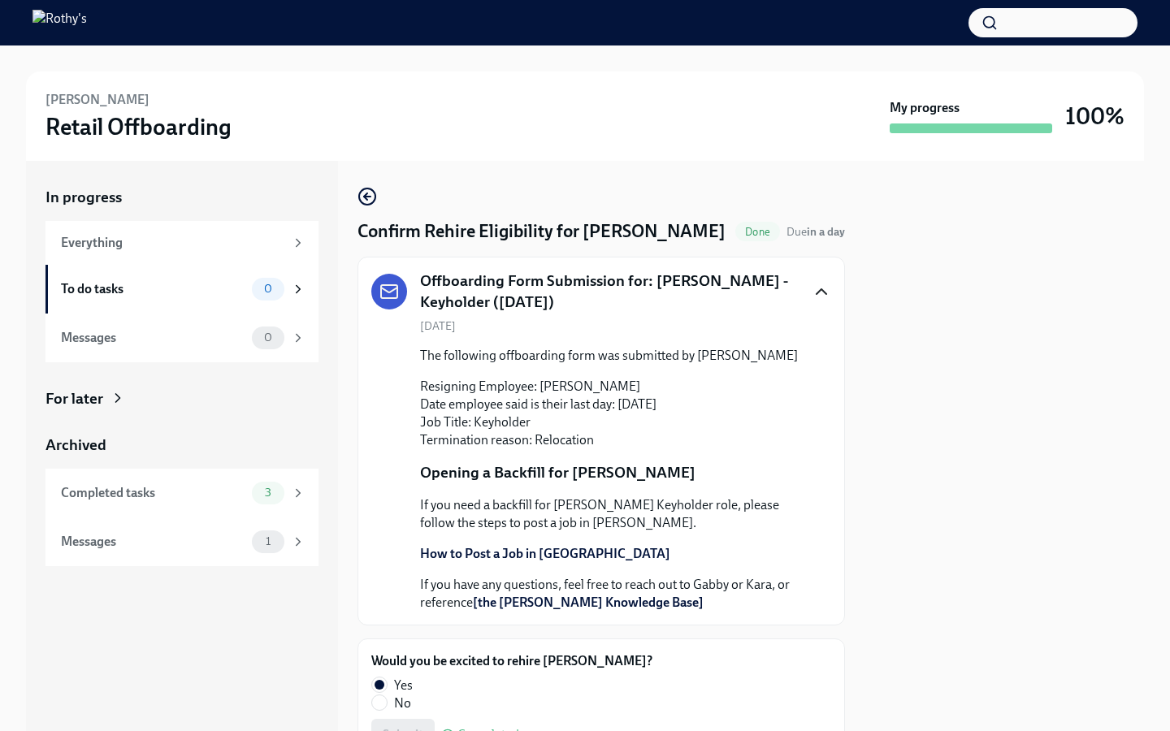
scroll to position [0, 0]
click at [206, 497] on div "Completed tasks" at bounding box center [153, 493] width 184 height 18
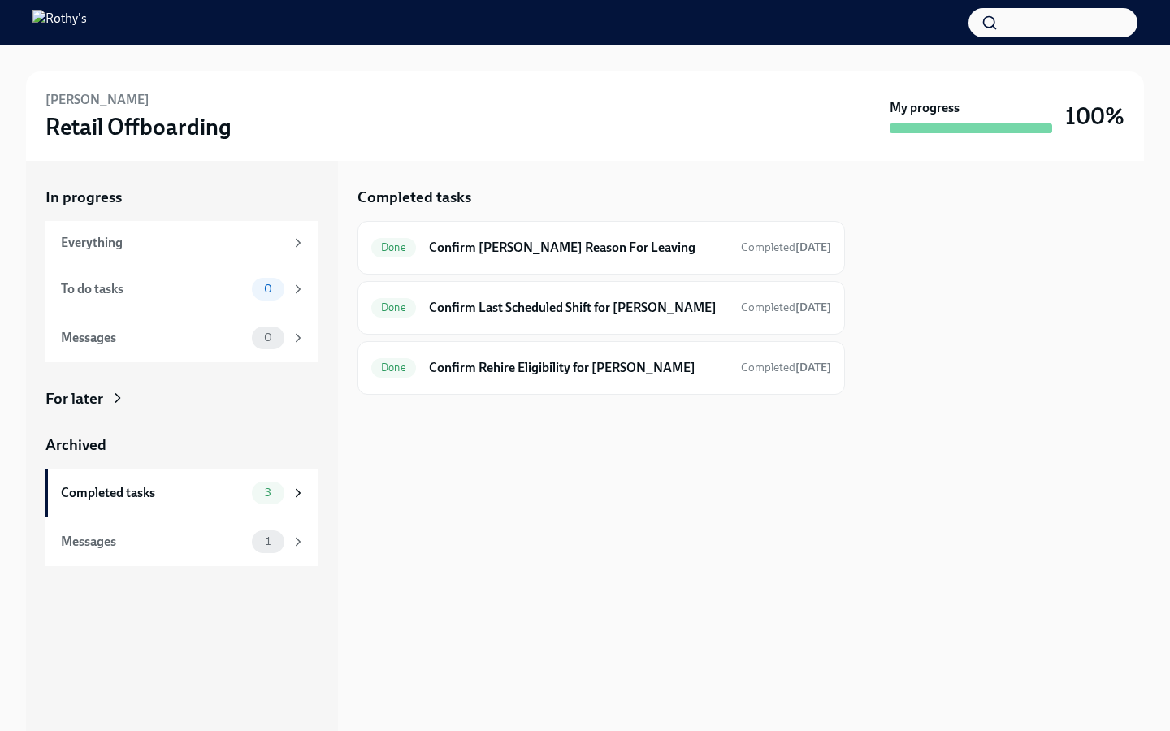
click at [606, 553] on div "Completed tasks Done Confirm [PERSON_NAME] Reason For Leaving Completed [DATE] …" at bounding box center [602, 446] width 488 height 570
